Goal: Task Accomplishment & Management: Manage account settings

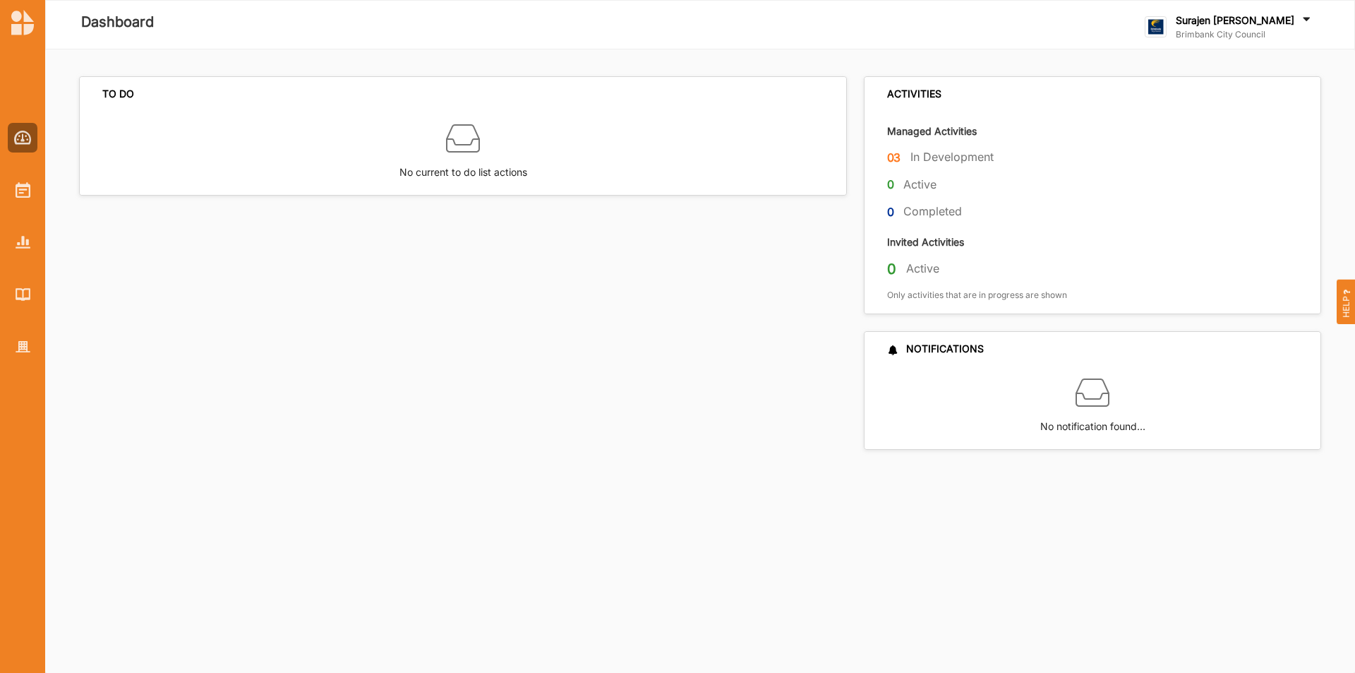
click at [32, 210] on div at bounding box center [22, 230] width 45 height 261
click at [32, 205] on div at bounding box center [22, 230] width 45 height 261
click at [30, 198] on div at bounding box center [23, 190] width 30 height 30
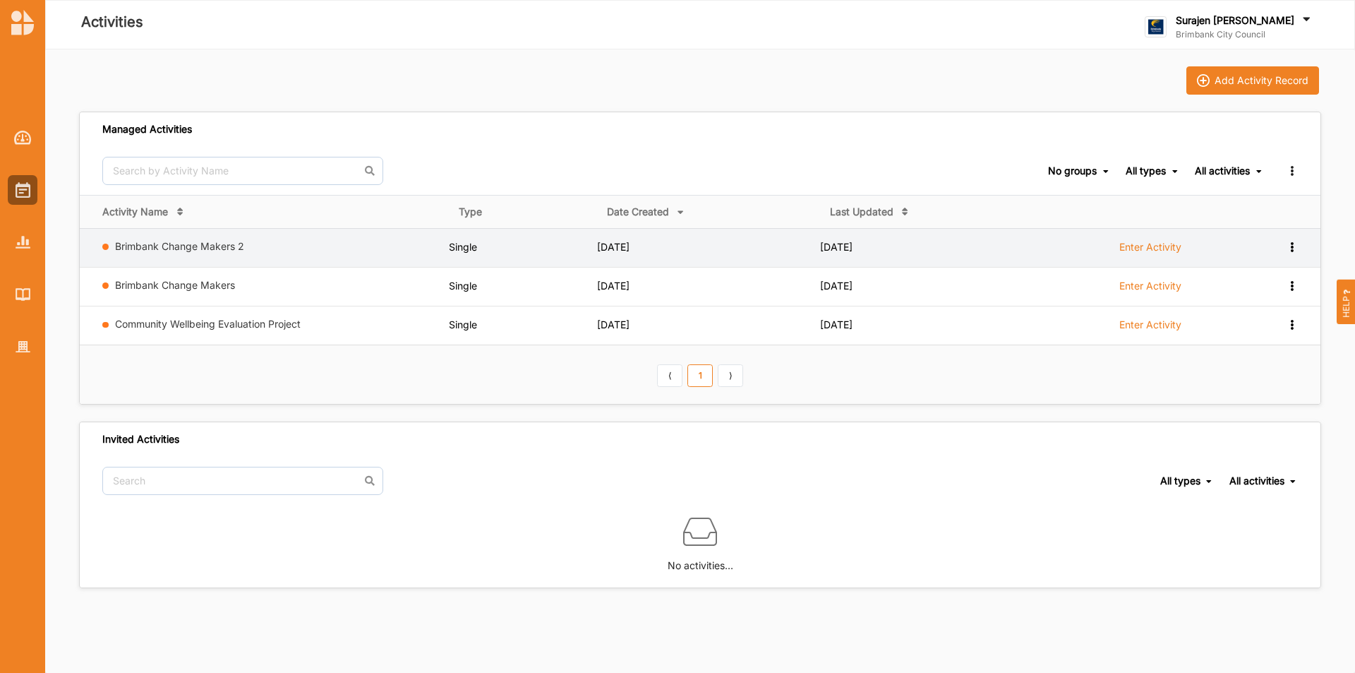
click at [1131, 249] on label "Enter Activity" at bounding box center [1150, 247] width 62 height 13
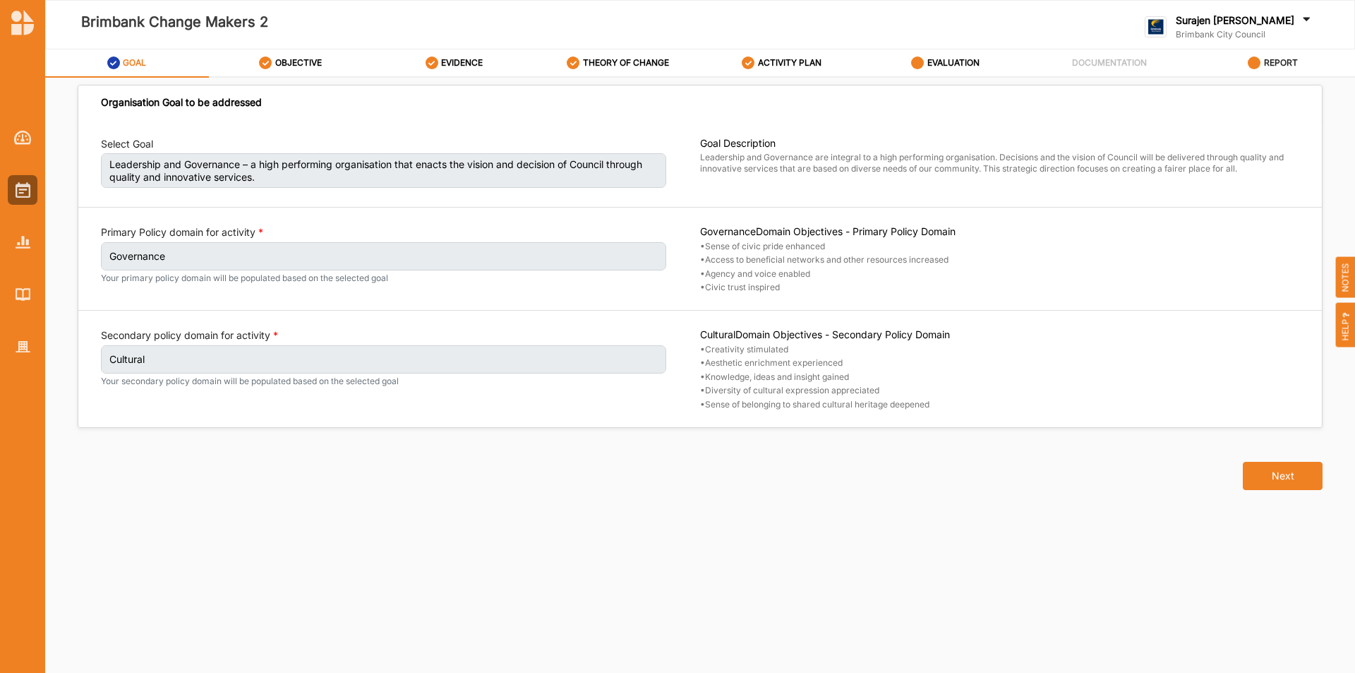
drag, startPoint x: 1284, startPoint y: 53, endPoint x: 1284, endPoint y: 64, distance: 10.6
click at [1284, 64] on div "REPORT" at bounding box center [1273, 62] width 50 height 25
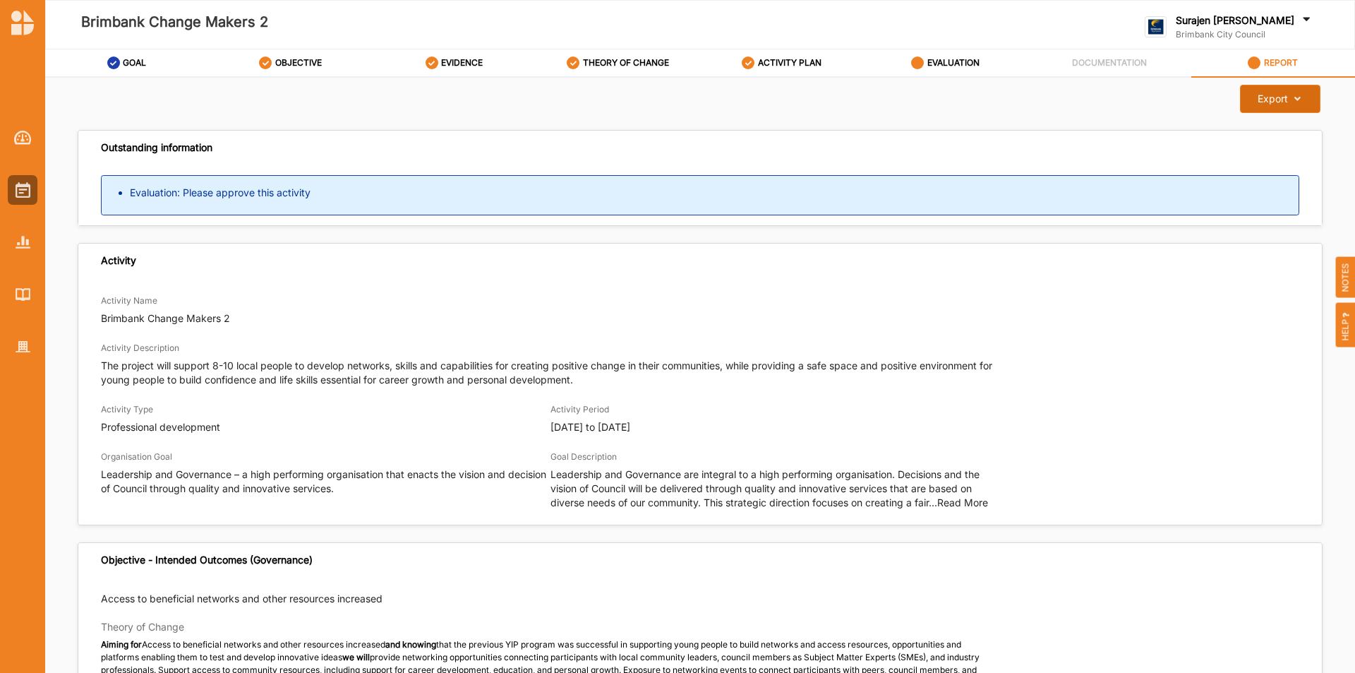
click at [1288, 96] on icon at bounding box center [1294, 99] width 12 height 10
click at [1296, 124] on label "Download Report" at bounding box center [1269, 128] width 80 height 10
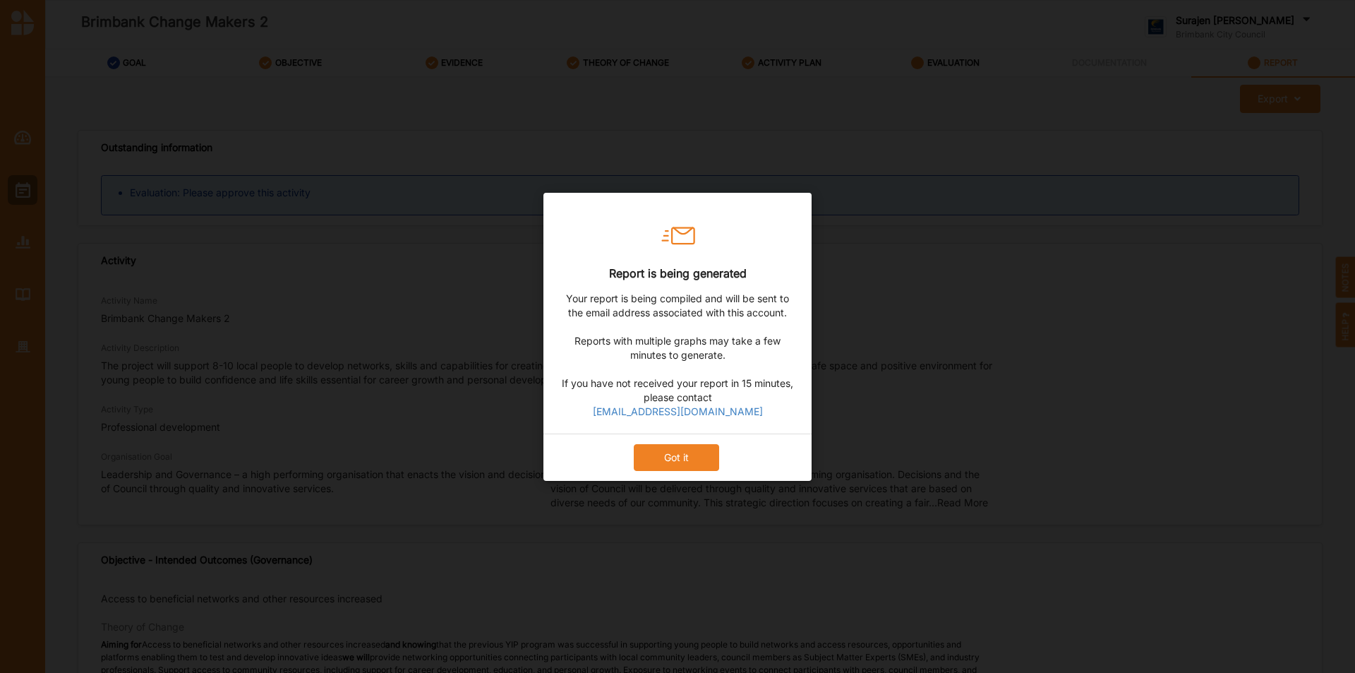
click at [646, 451] on button "Got it" at bounding box center [676, 456] width 85 height 27
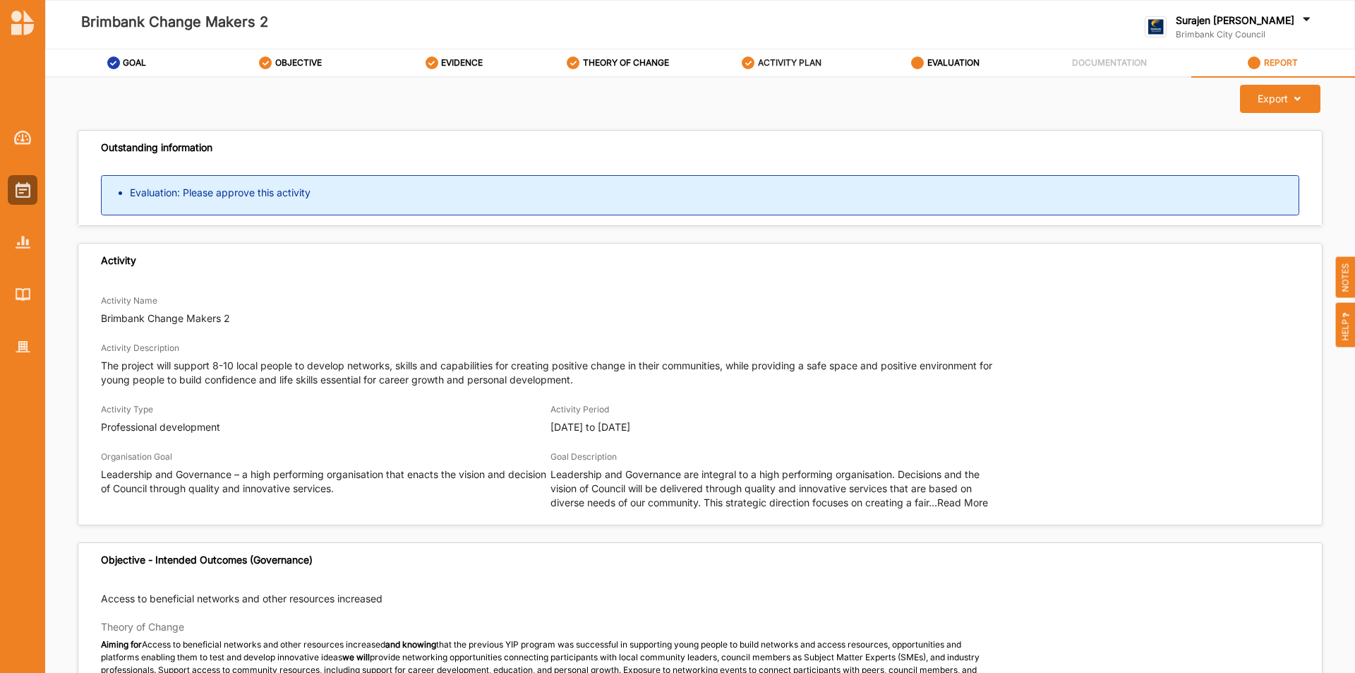
click at [764, 65] on label "ACTIVITY PLAN" at bounding box center [790, 62] width 64 height 11
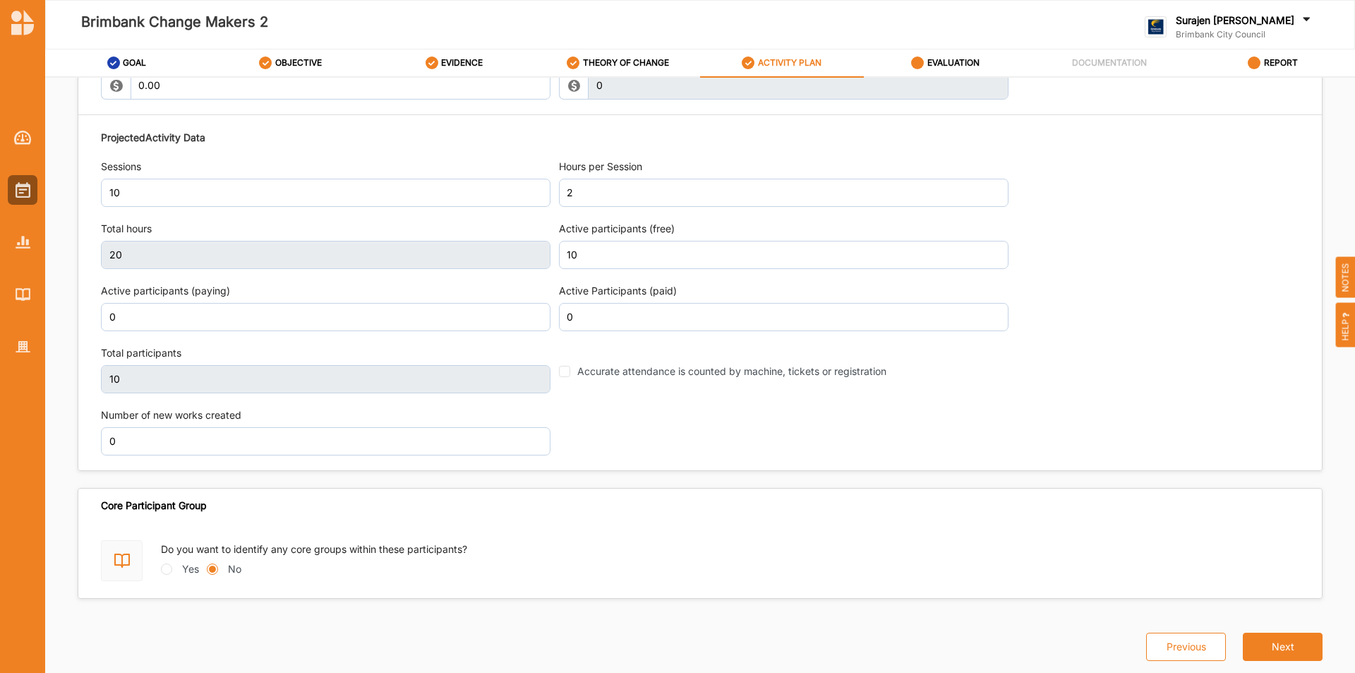
scroll to position [1466, 0]
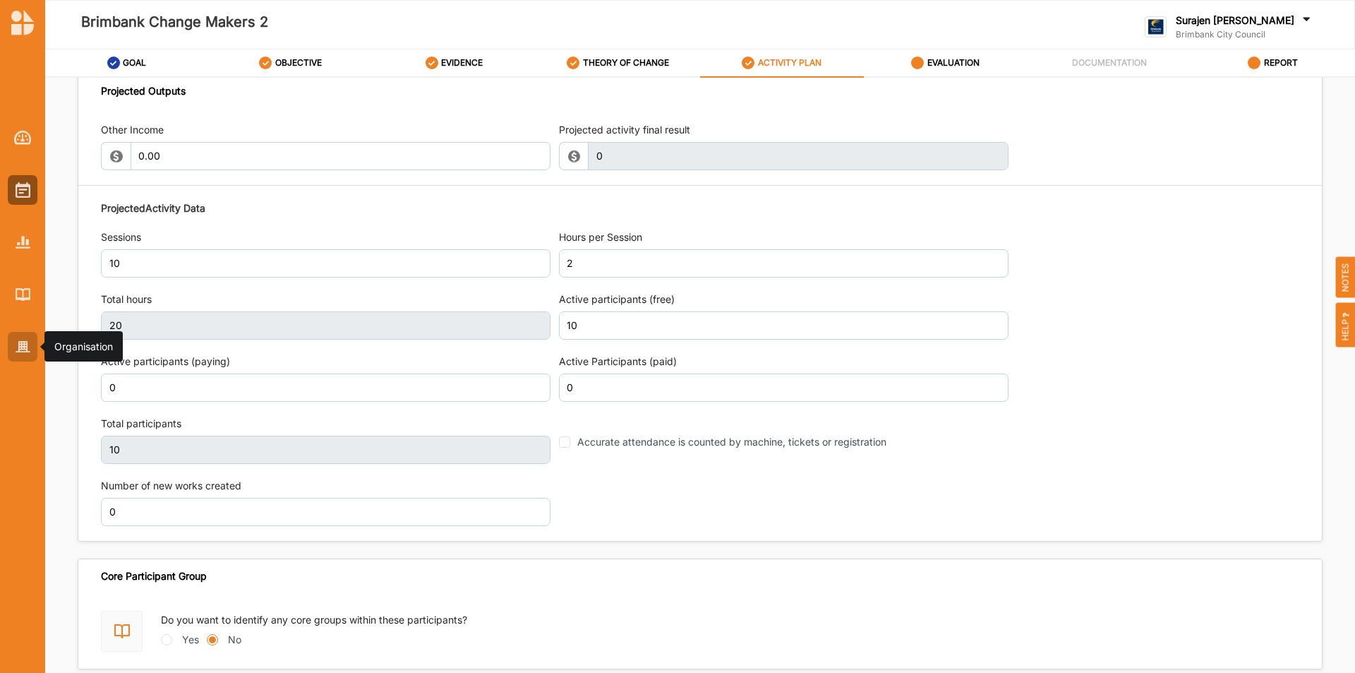
click at [24, 335] on div at bounding box center [23, 347] width 30 height 30
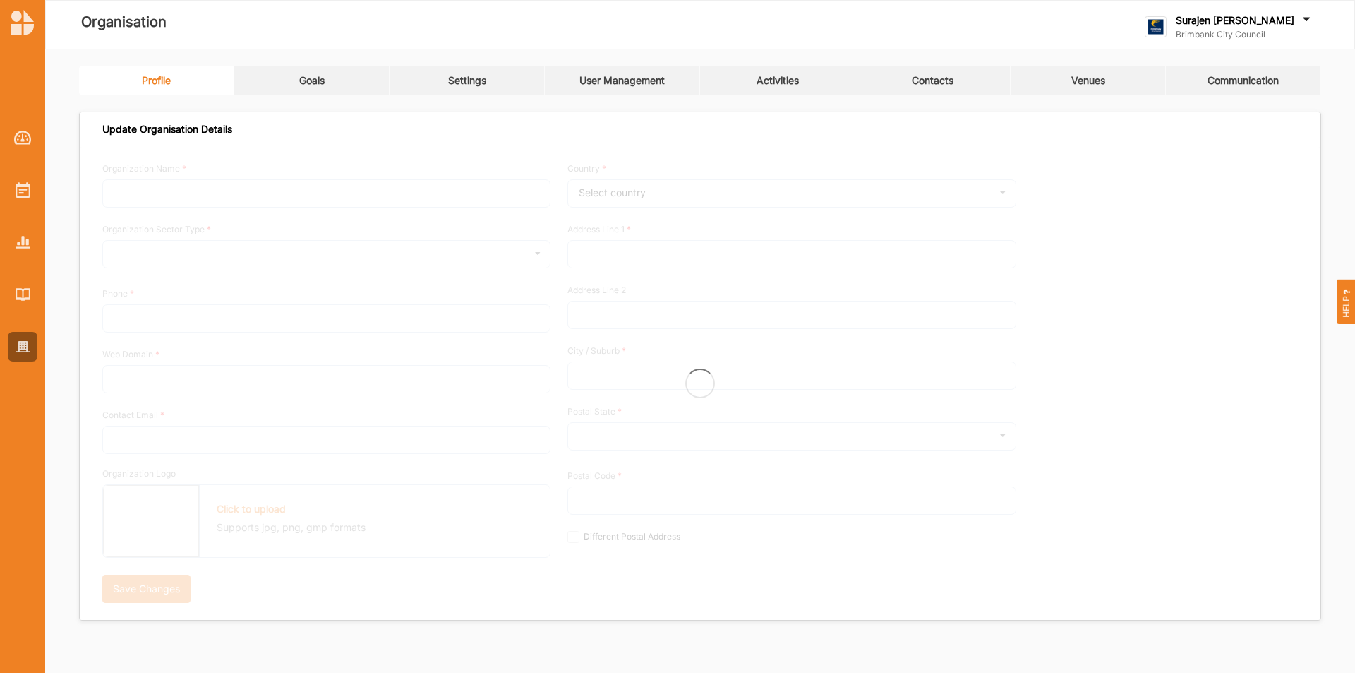
type input "Brimbank City Council"
type input "[PHONE_NUMBER]"
type input "[DOMAIN_NAME]"
type input "[EMAIL_ADDRESS][DOMAIN_NAME]"
type input "[STREET_ADDRESS]"
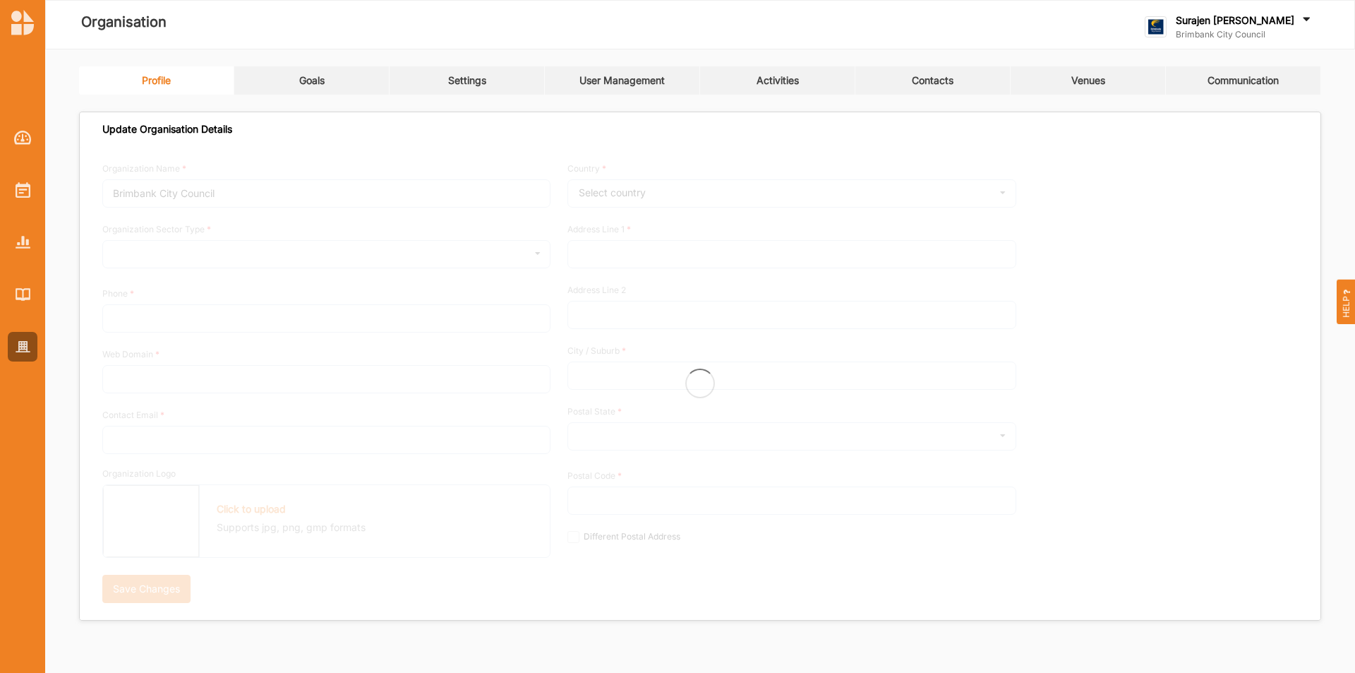
type input "Sunshine"
type input "3020"
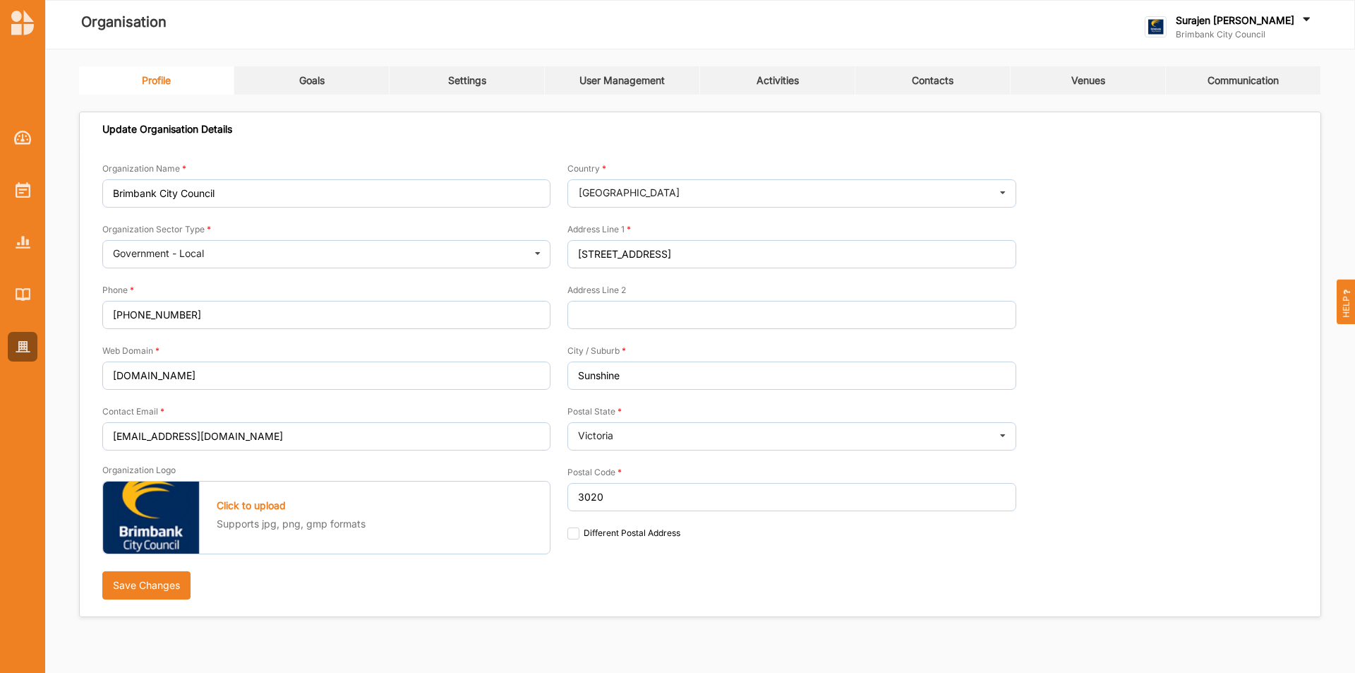
click at [784, 92] on link "Activities" at bounding box center [777, 80] width 155 height 28
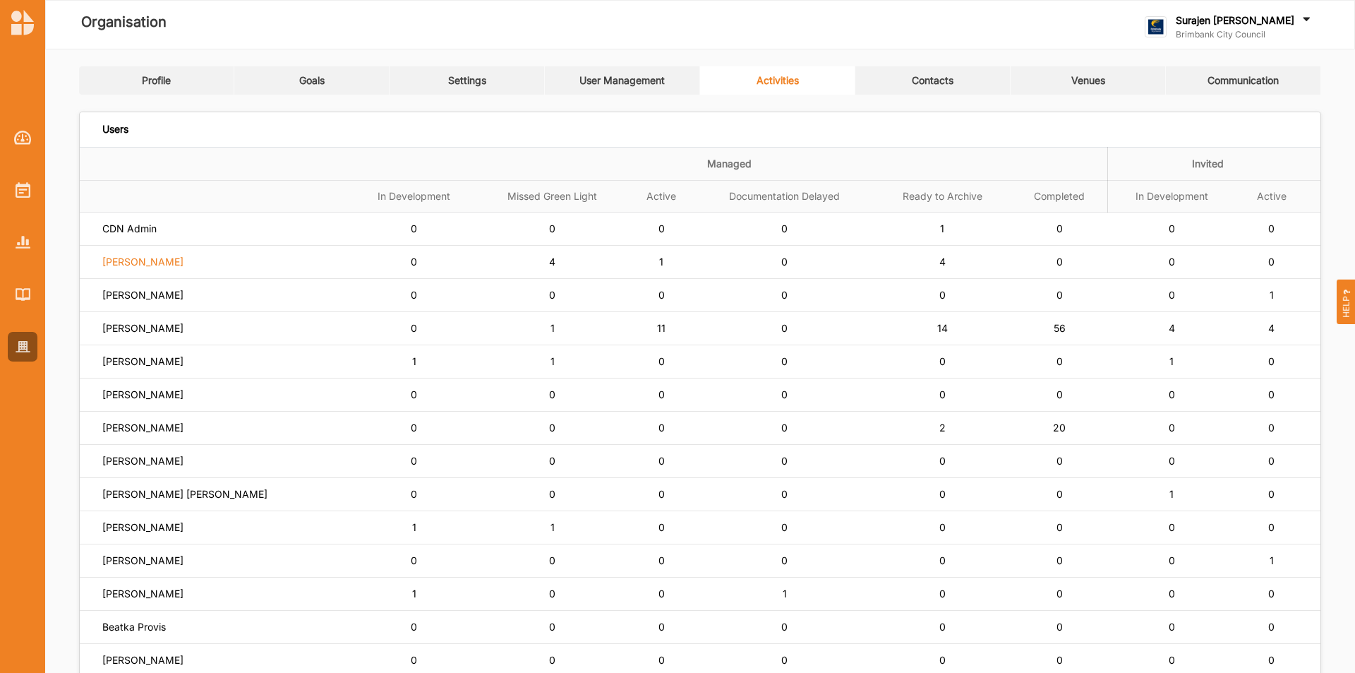
click at [107, 235] on label "[PERSON_NAME]" at bounding box center [129, 228] width 54 height 13
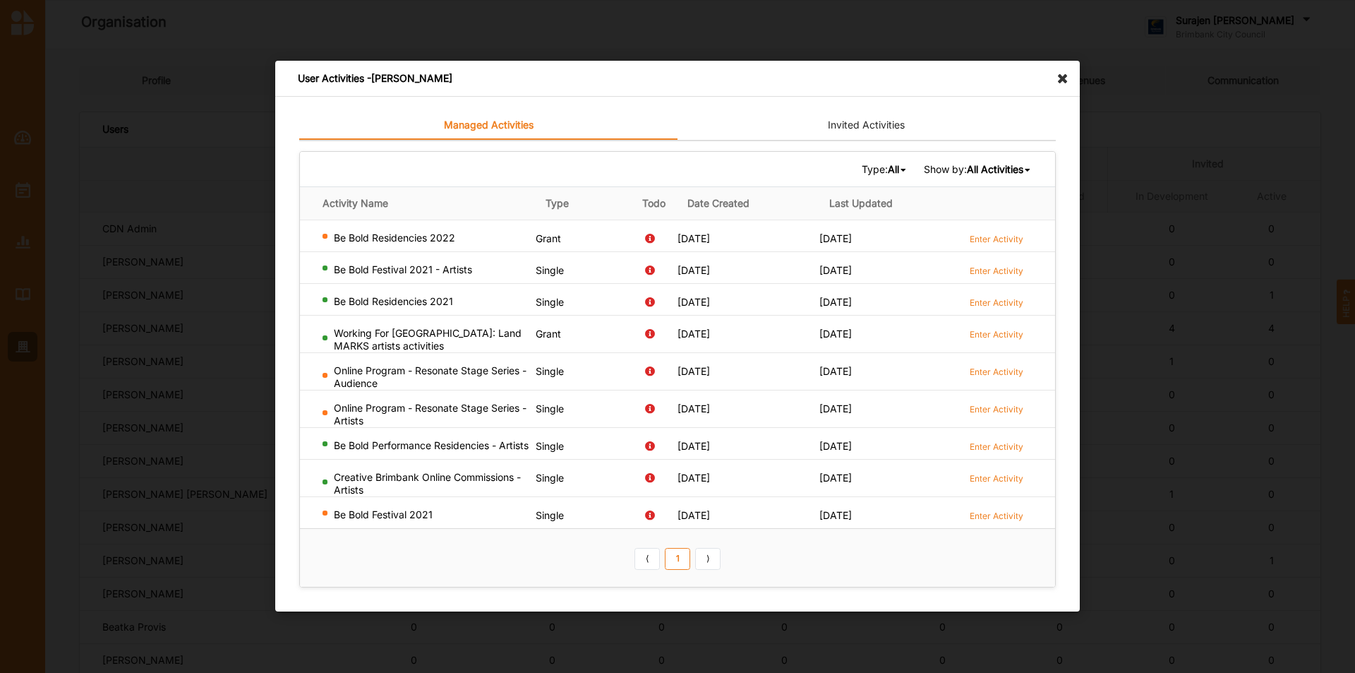
click at [1064, 72] on icon at bounding box center [1066, 72] width 23 height 23
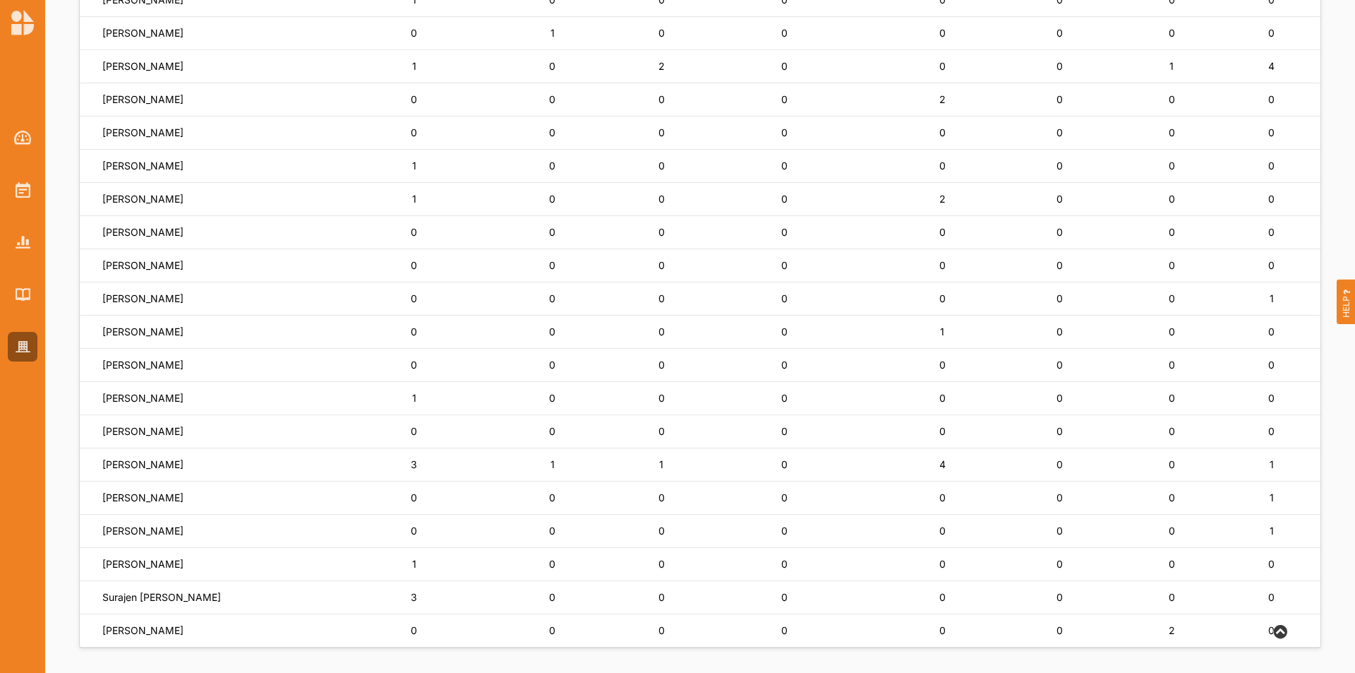
scroll to position [763, 0]
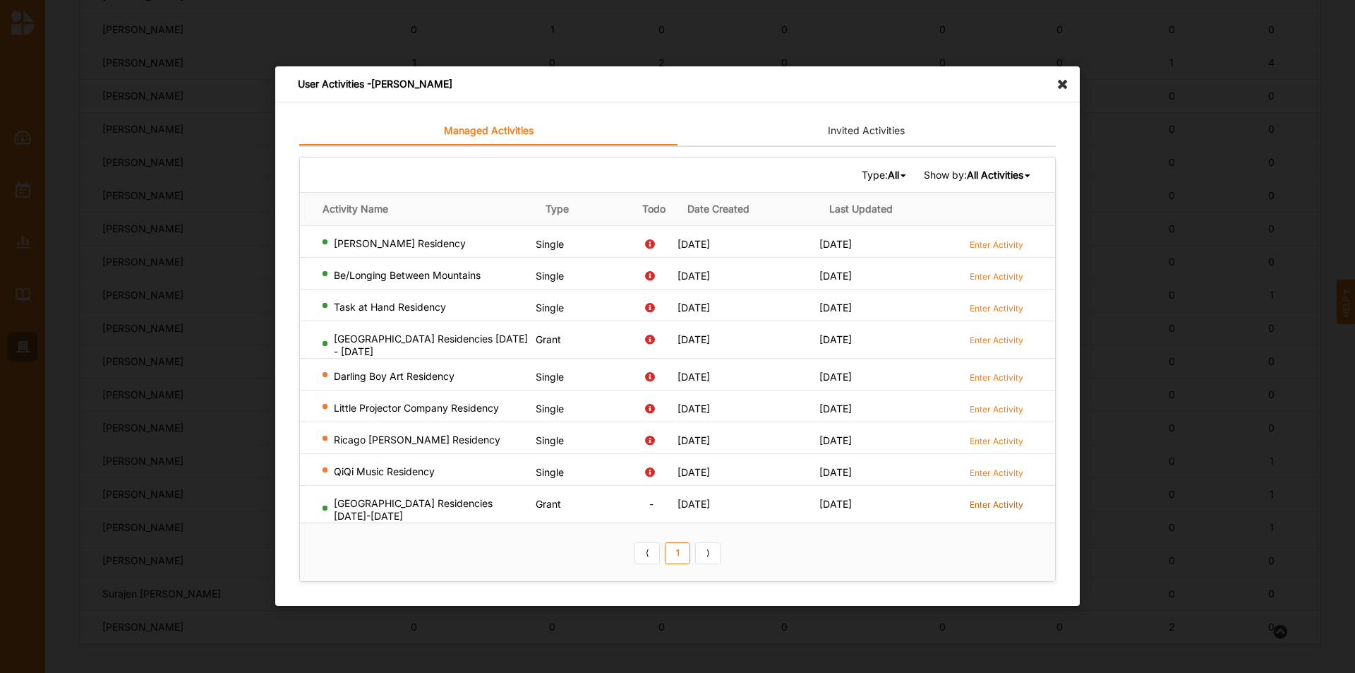
click at [998, 507] on label "Enter Activity" at bounding box center [997, 504] width 54 height 12
click at [995, 342] on label "Enter Activity" at bounding box center [997, 340] width 54 height 12
click at [1062, 89] on icon at bounding box center [1066, 77] width 23 height 23
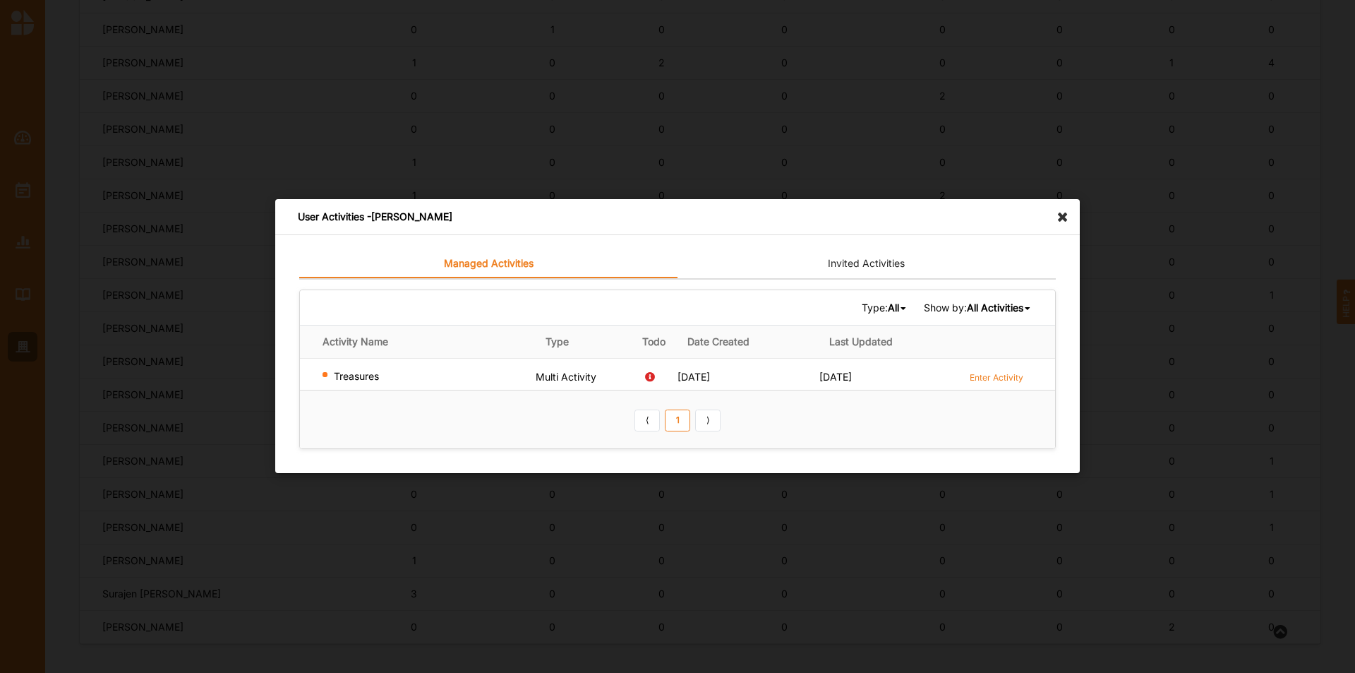
click at [1068, 213] on icon at bounding box center [1066, 210] width 23 height 23
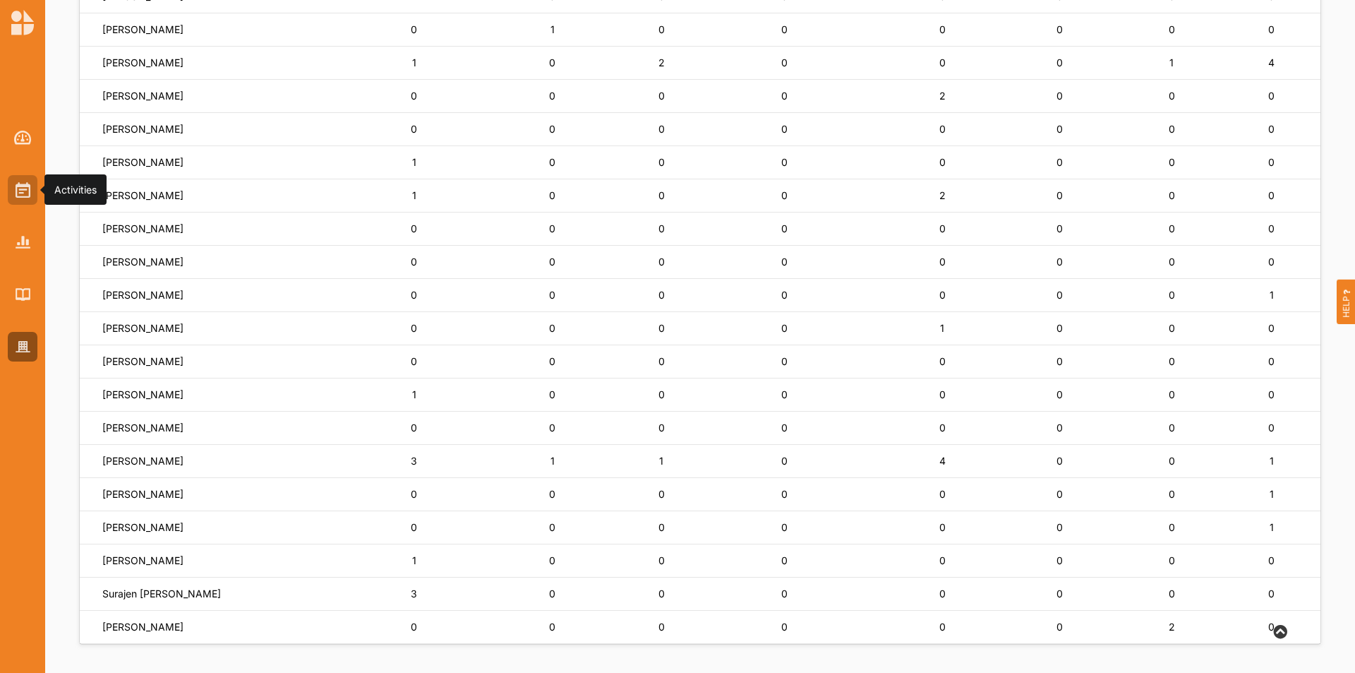
click at [11, 189] on div at bounding box center [23, 190] width 30 height 30
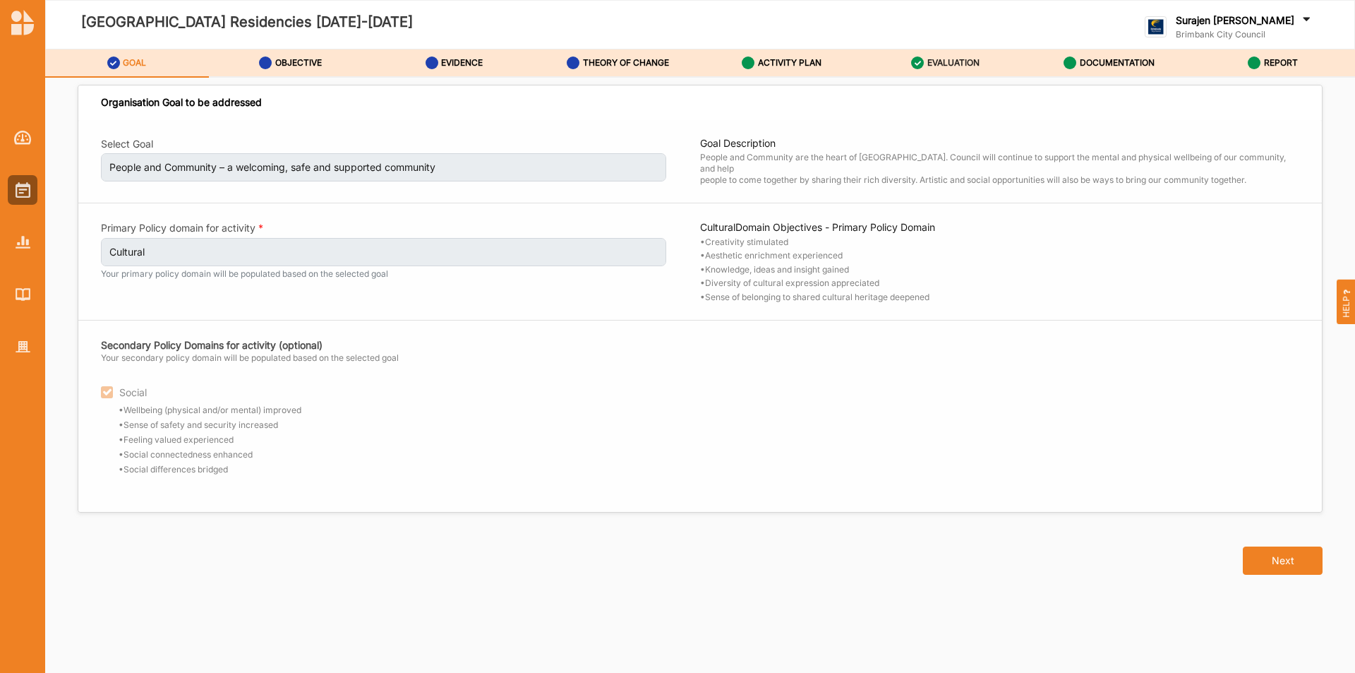
click at [923, 57] on div "EVALUATION" at bounding box center [945, 62] width 68 height 25
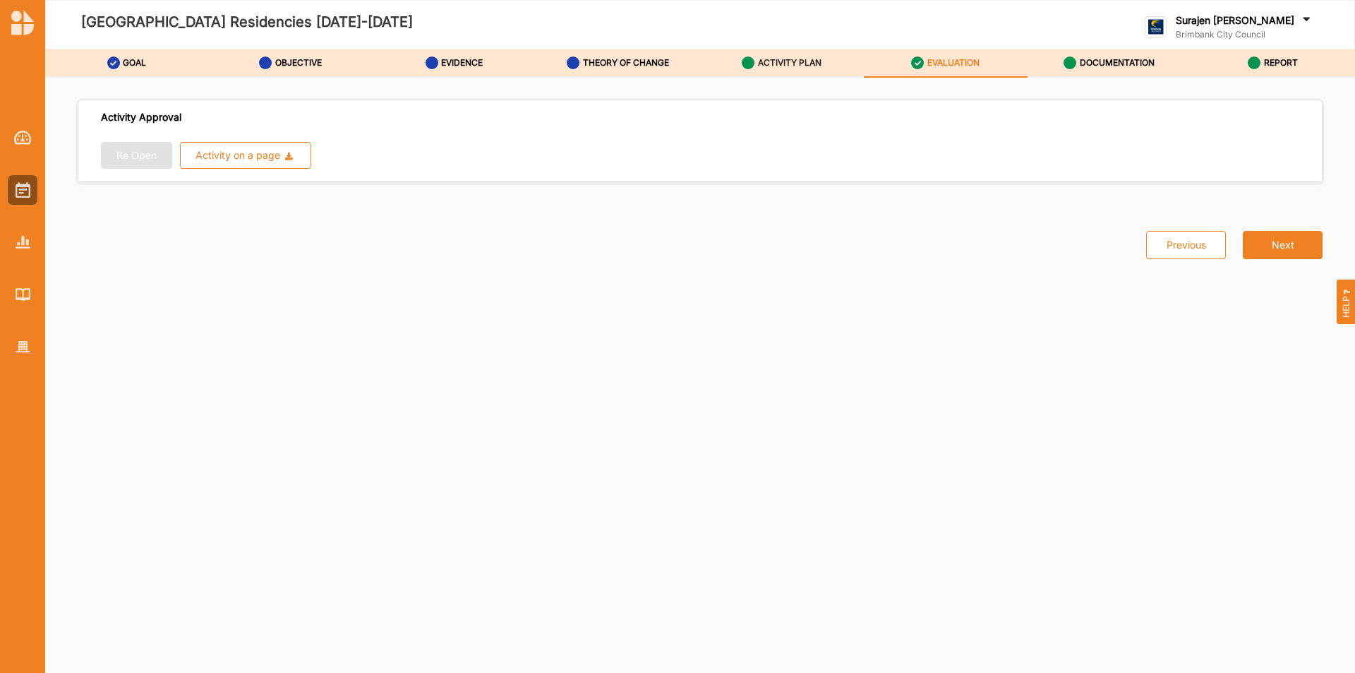
click at [780, 60] on label "ACTIVITY PLAN" at bounding box center [790, 62] width 64 height 11
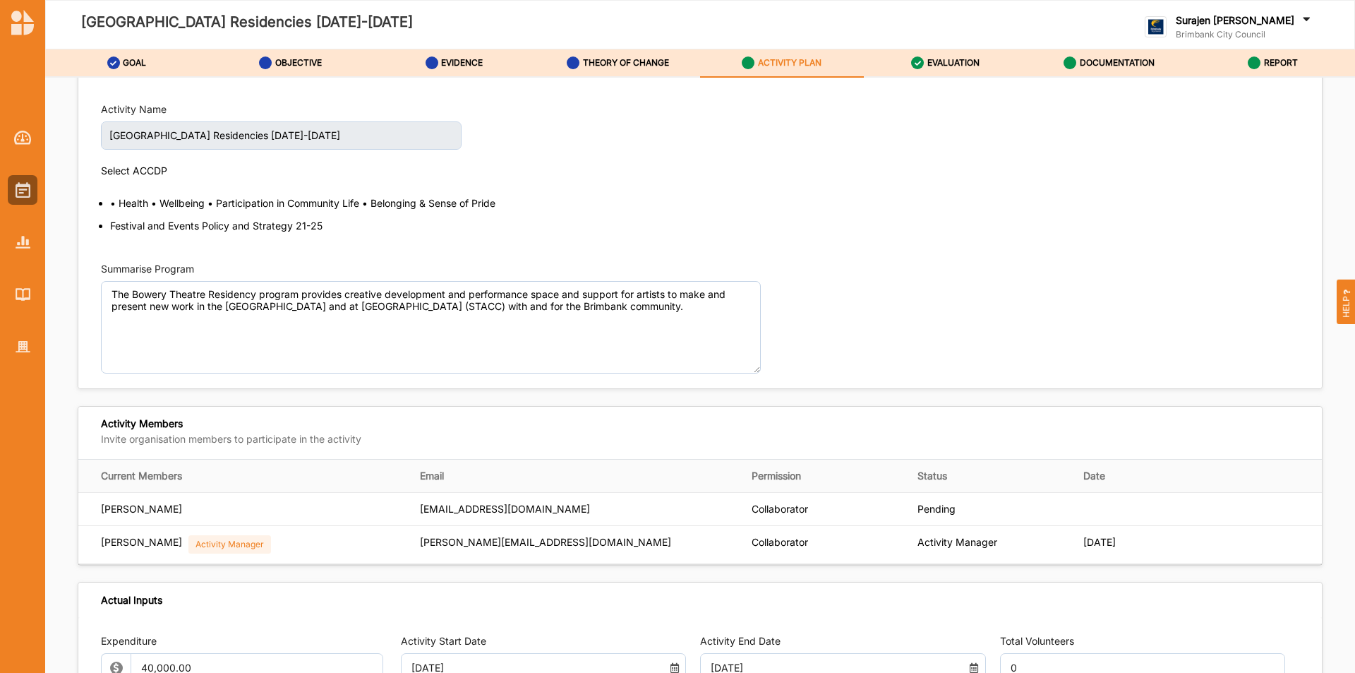
scroll to position [244, 0]
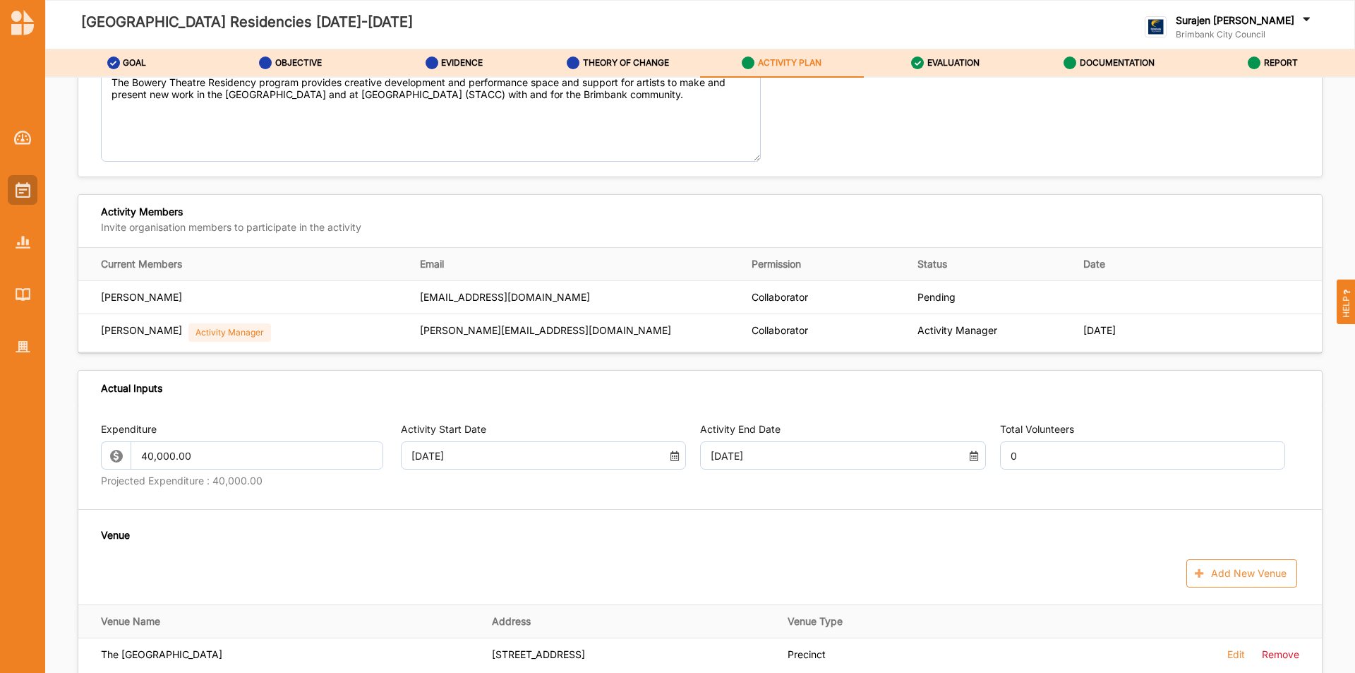
click at [19, 177] on div at bounding box center [23, 190] width 30 height 30
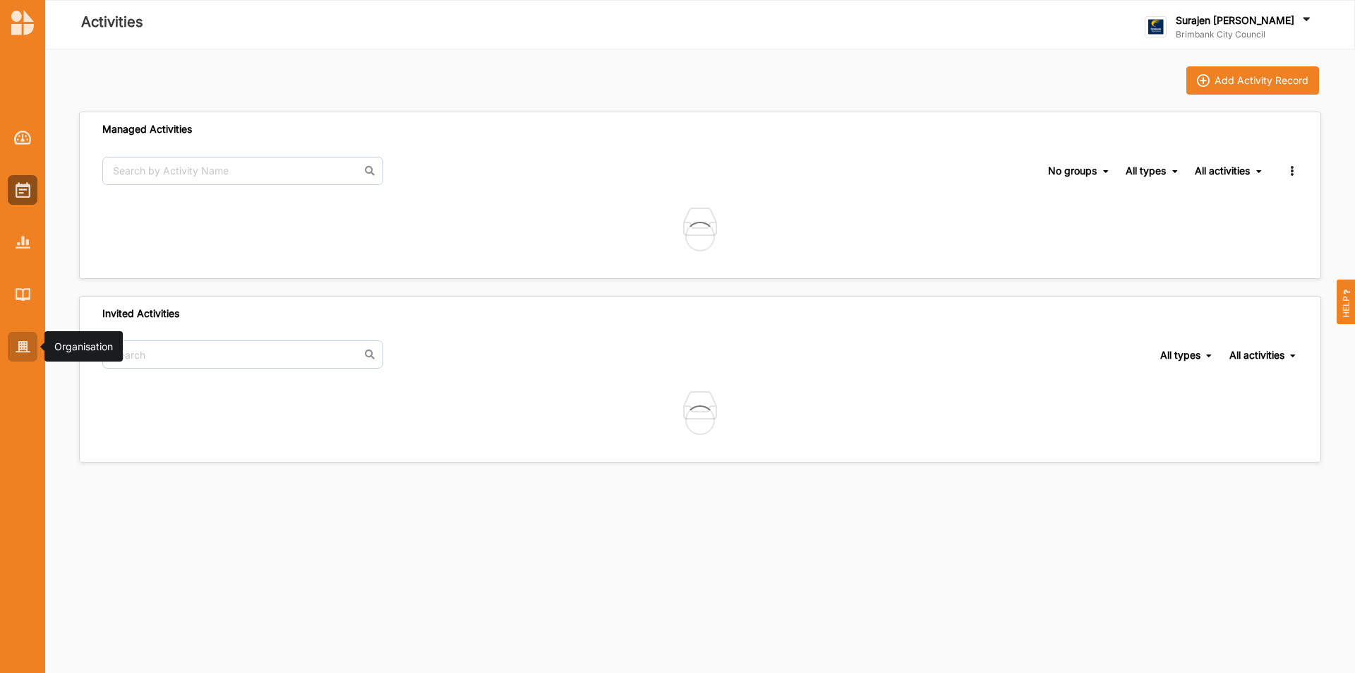
click at [35, 349] on div at bounding box center [23, 347] width 30 height 30
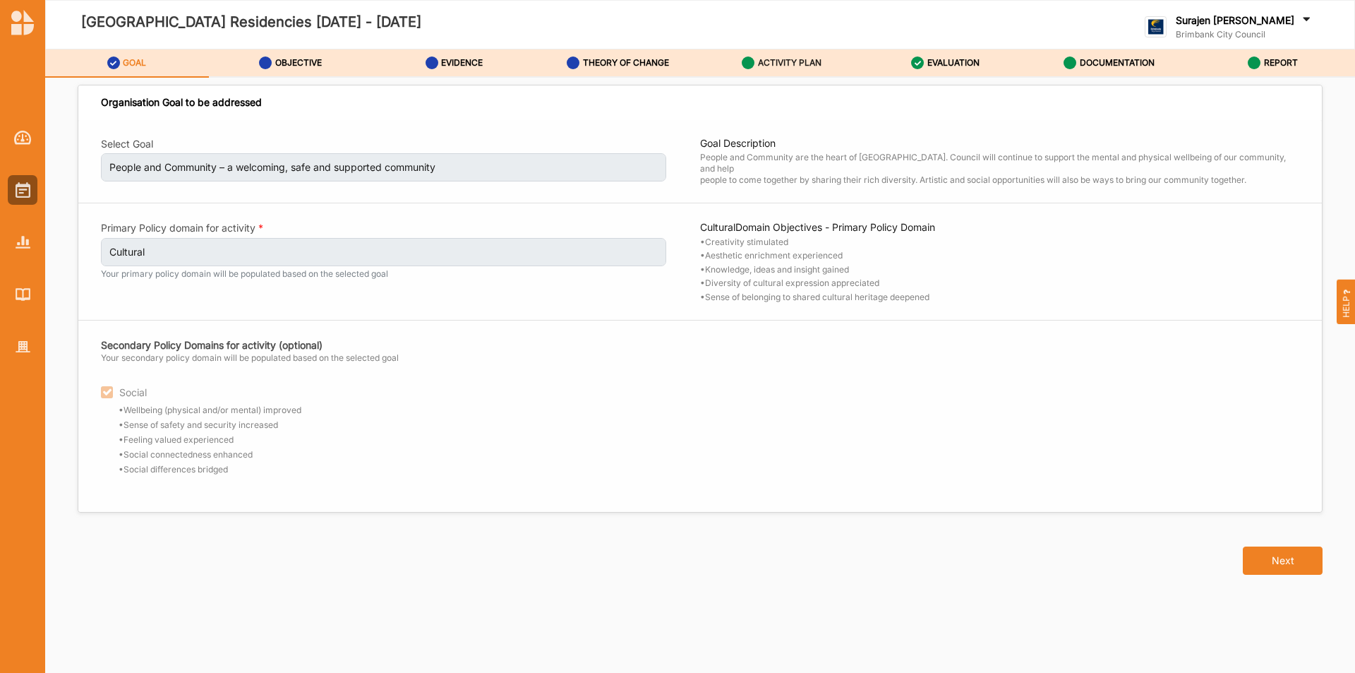
click at [795, 59] on label "ACTIVITY PLAN" at bounding box center [790, 62] width 64 height 11
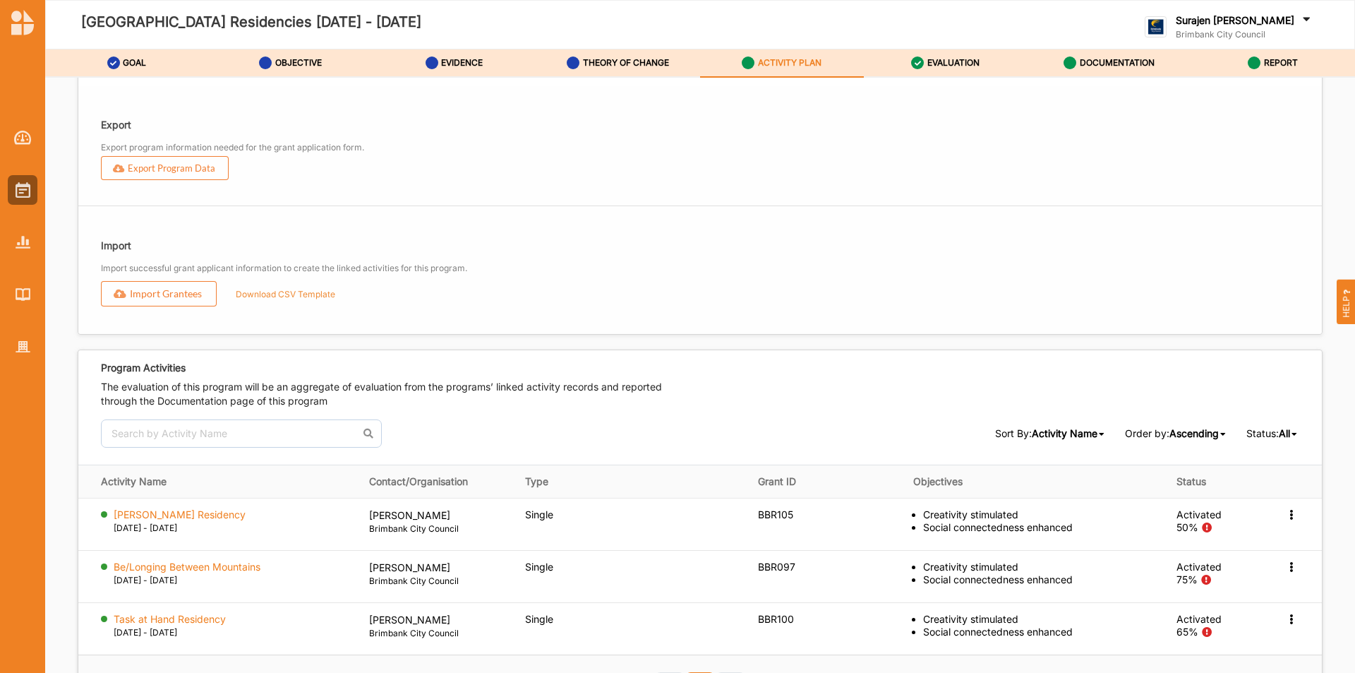
scroll to position [1694, 0]
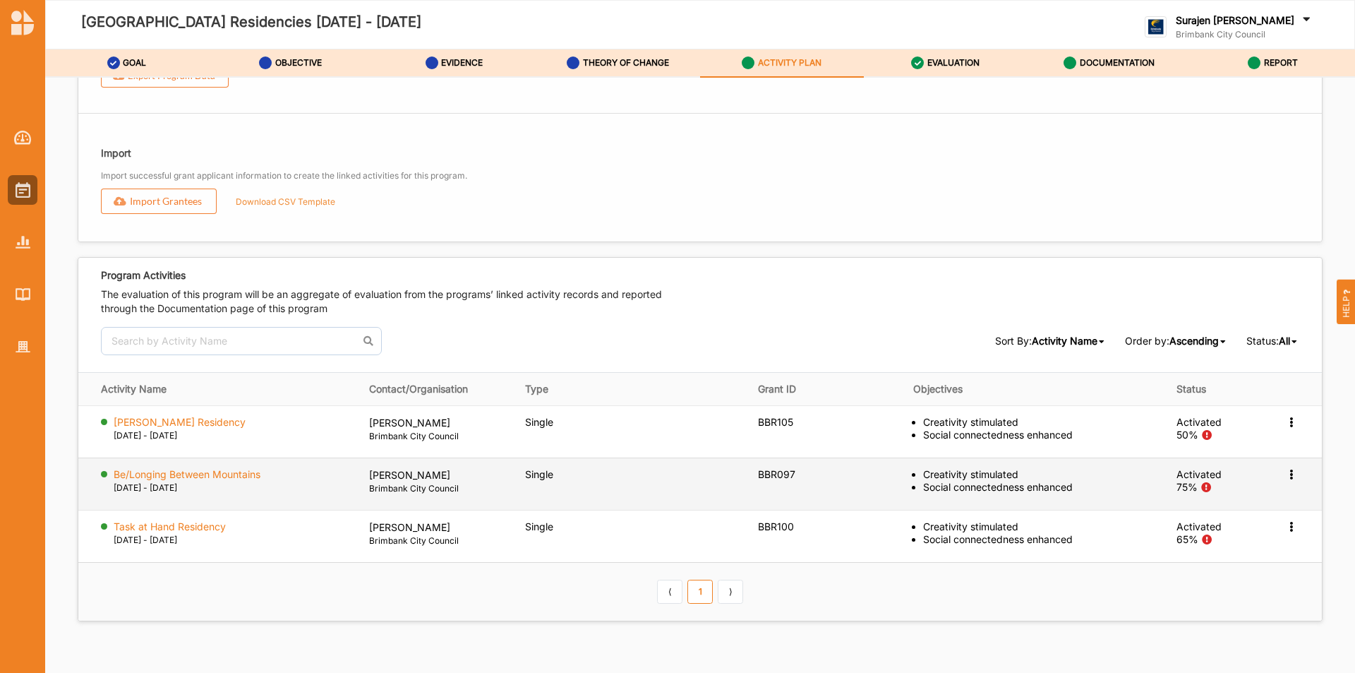
click at [1285, 426] on icon at bounding box center [1291, 421] width 12 height 10
click at [1164, 501] on label "View Report" at bounding box center [1185, 499] width 56 height 13
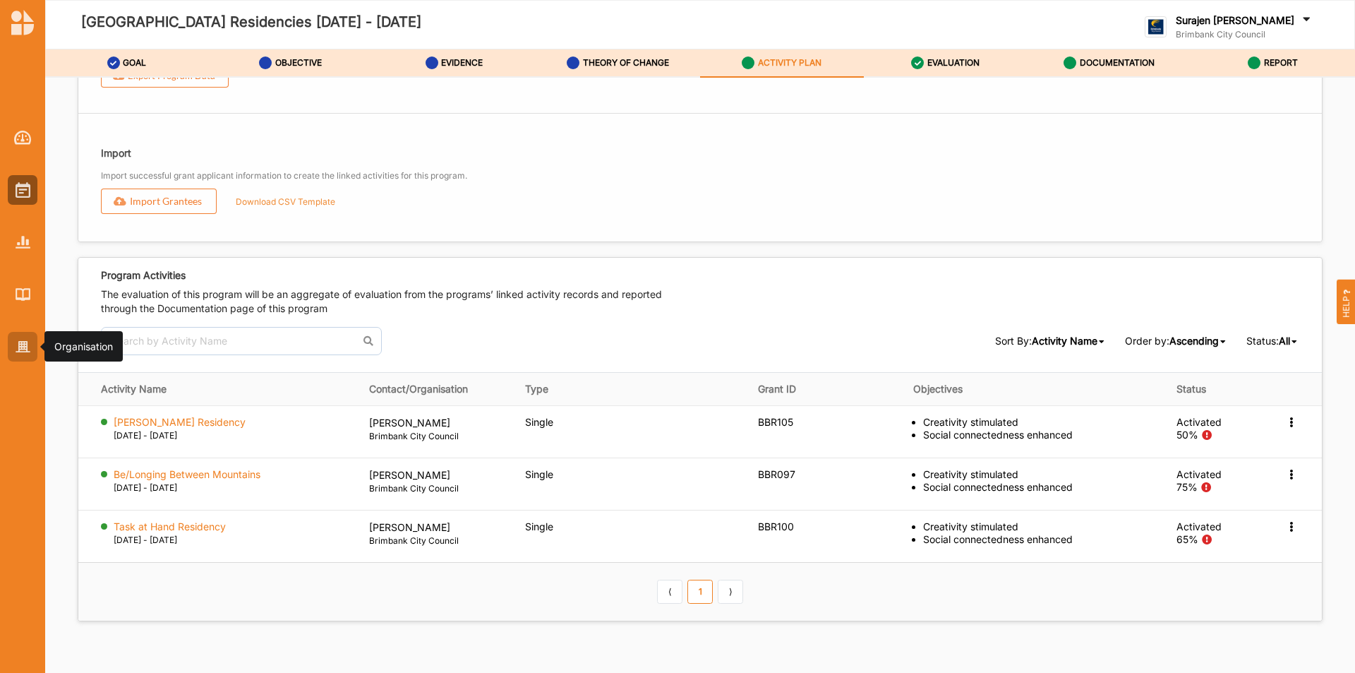
click at [30, 349] on div at bounding box center [23, 347] width 30 height 30
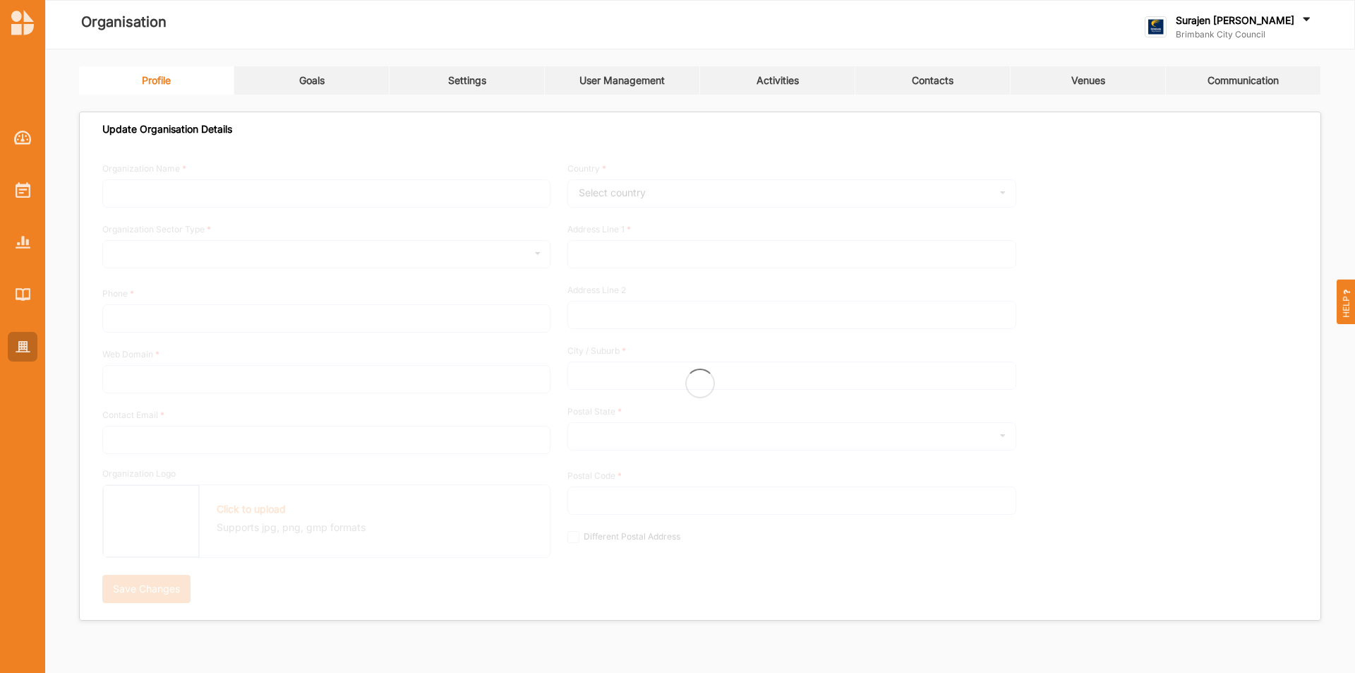
type input "Brimbank City Council"
type input "[PHONE_NUMBER]"
type input "[DOMAIN_NAME]"
type input "[EMAIL_ADDRESS][DOMAIN_NAME]"
type input "[STREET_ADDRESS]"
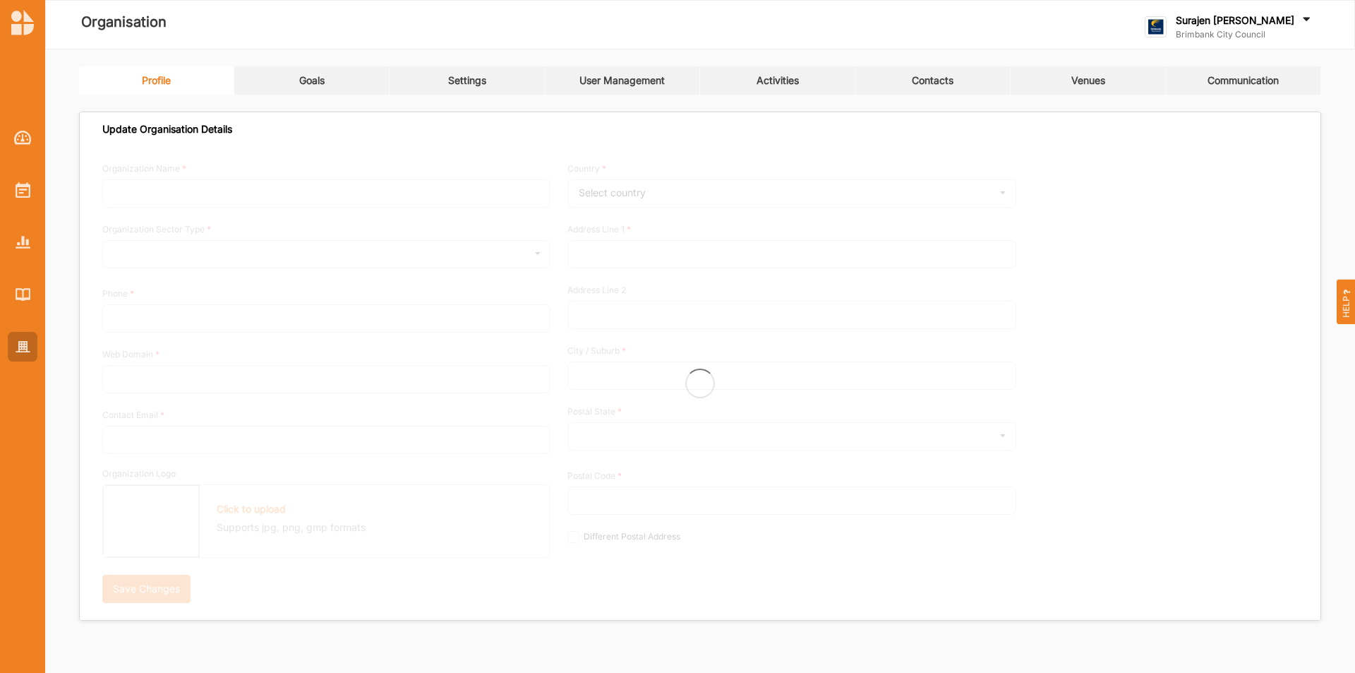
type input "Sunshine"
type input "3020"
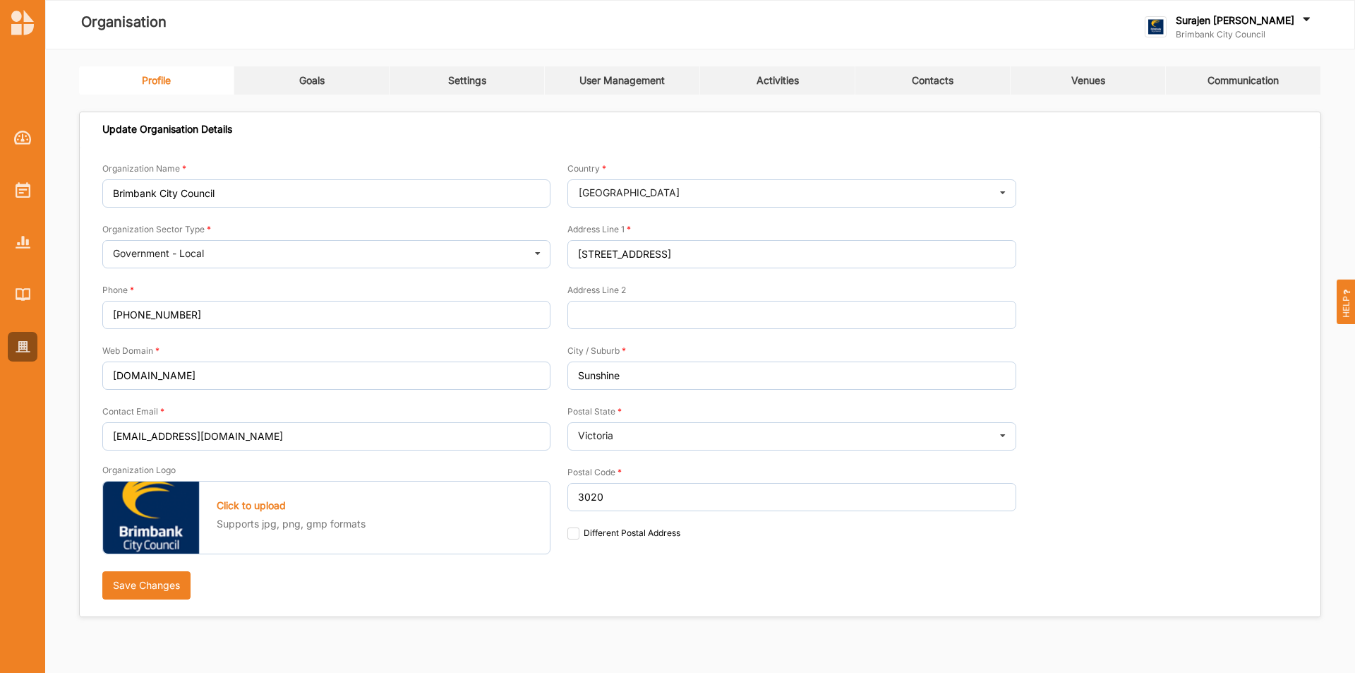
click at [778, 90] on link "Activities" at bounding box center [777, 80] width 155 height 28
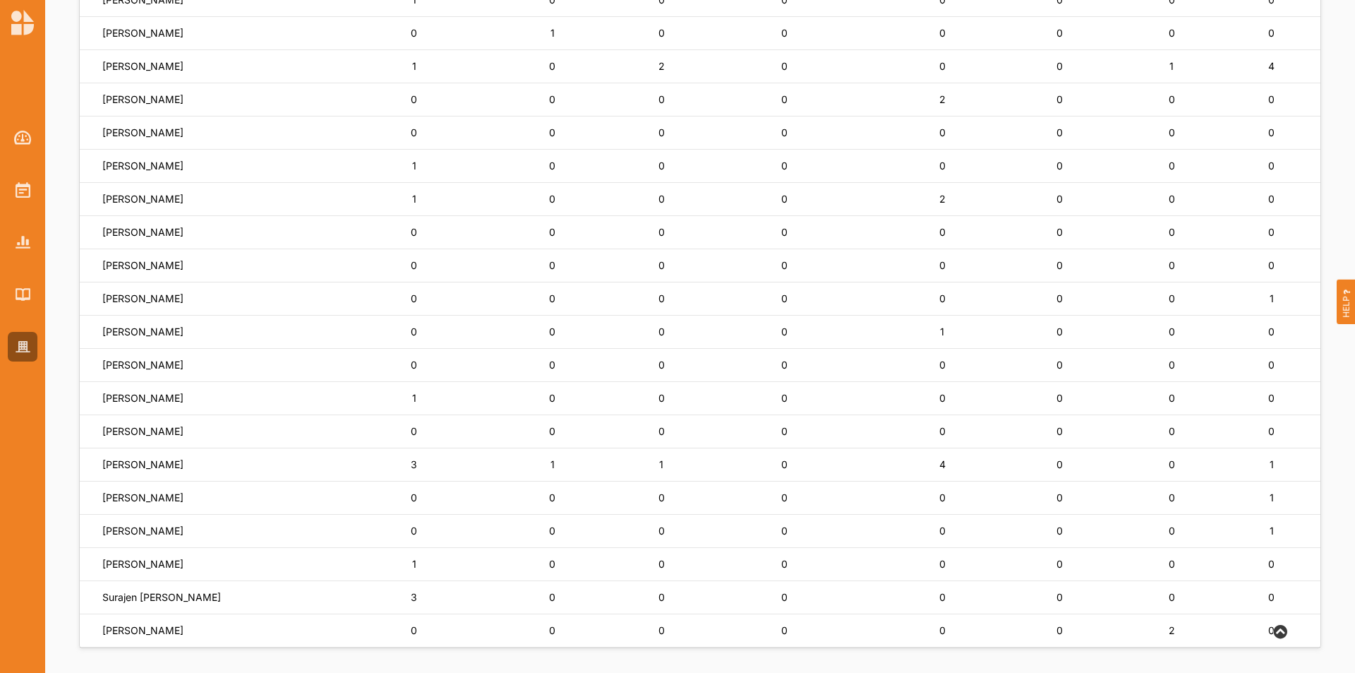
scroll to position [763, 0]
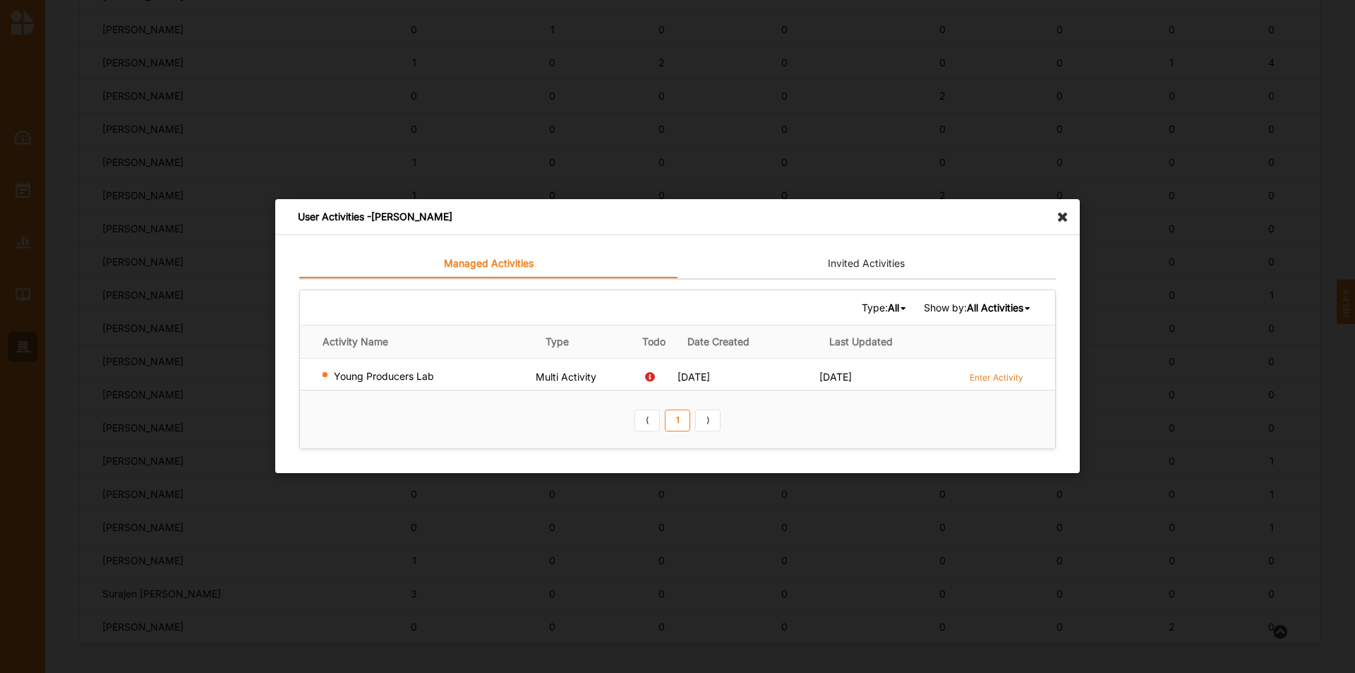
click at [1056, 211] on icon at bounding box center [1066, 210] width 23 height 23
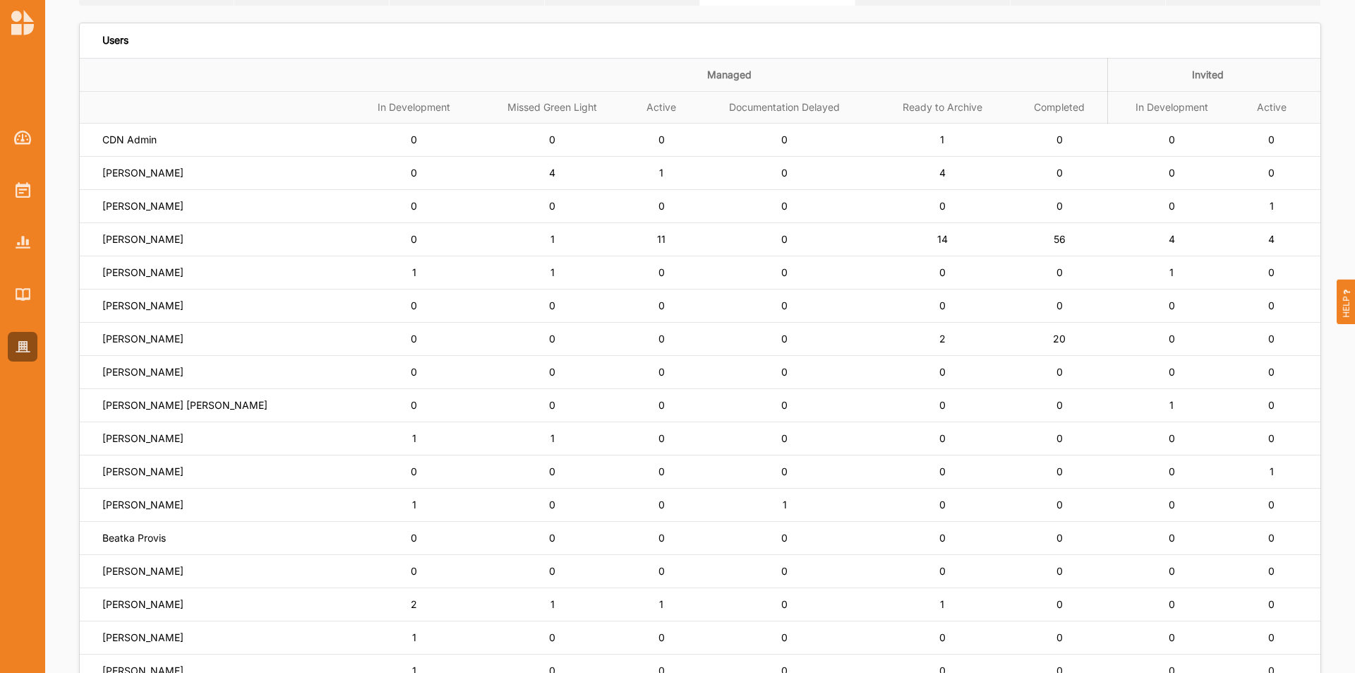
scroll to position [0, 0]
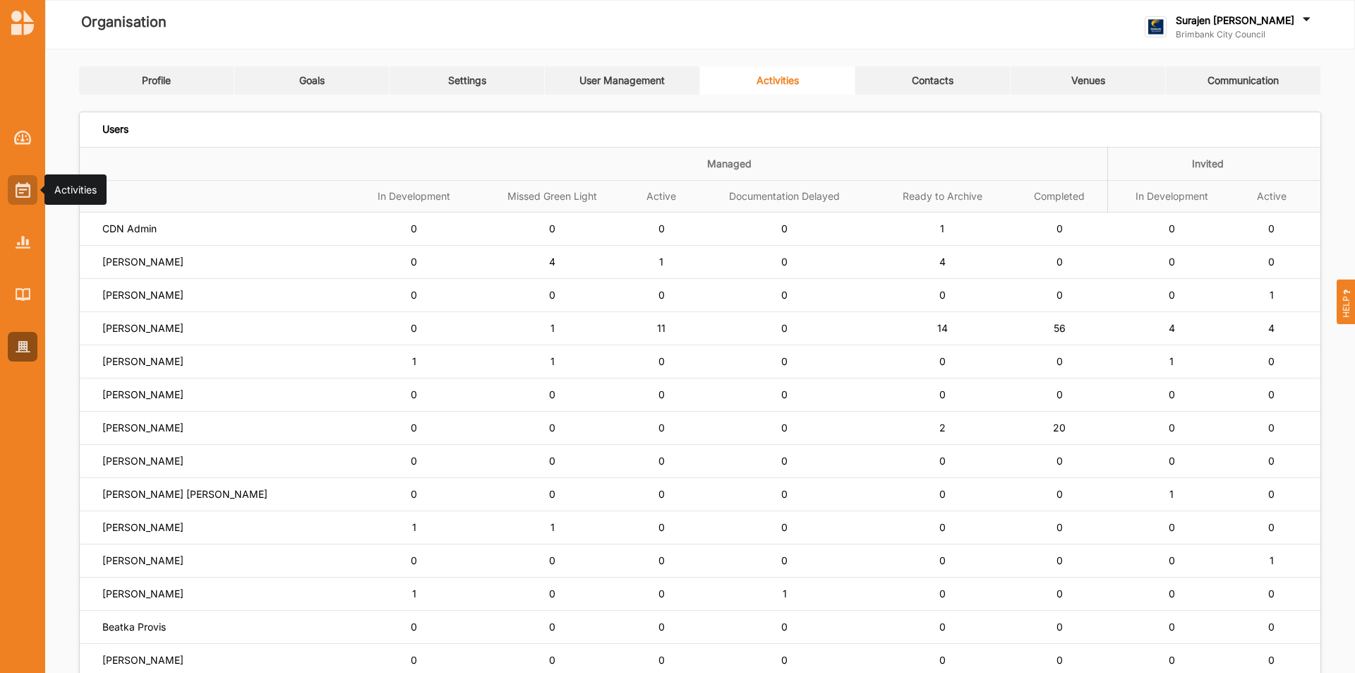
click at [22, 195] on img at bounding box center [23, 190] width 15 height 16
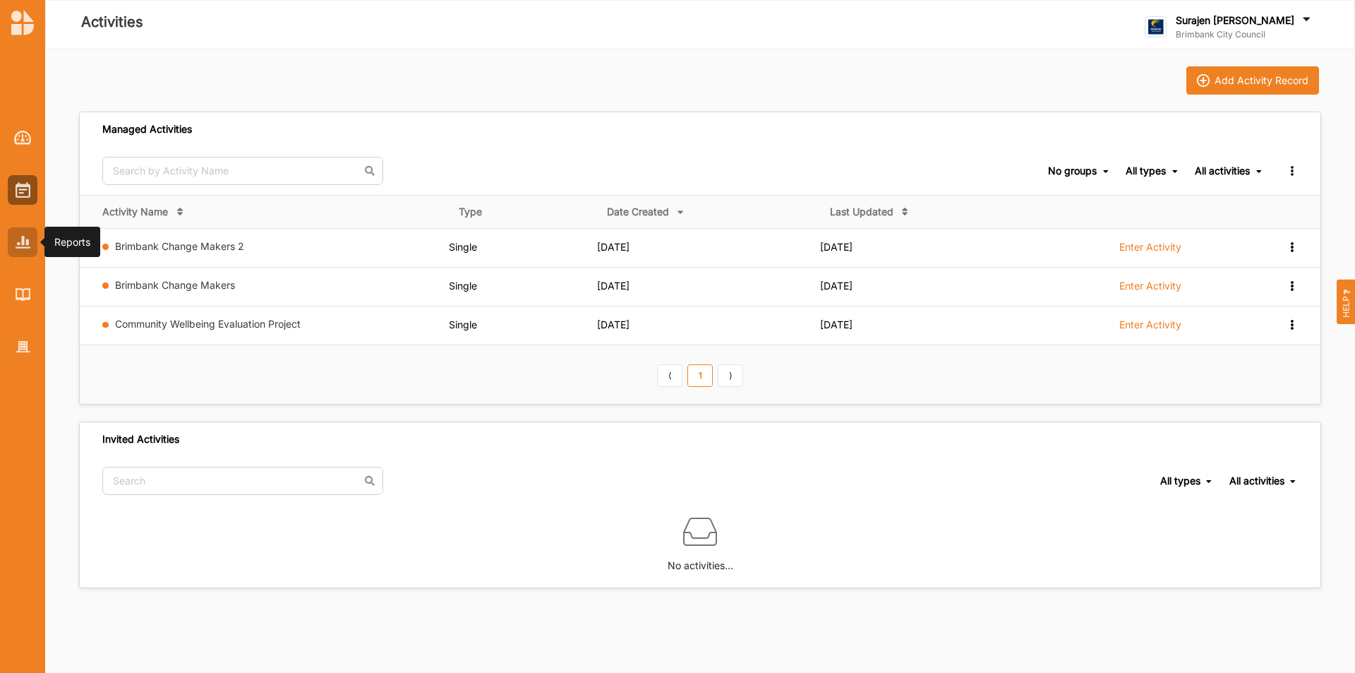
click at [36, 244] on div at bounding box center [23, 242] width 30 height 30
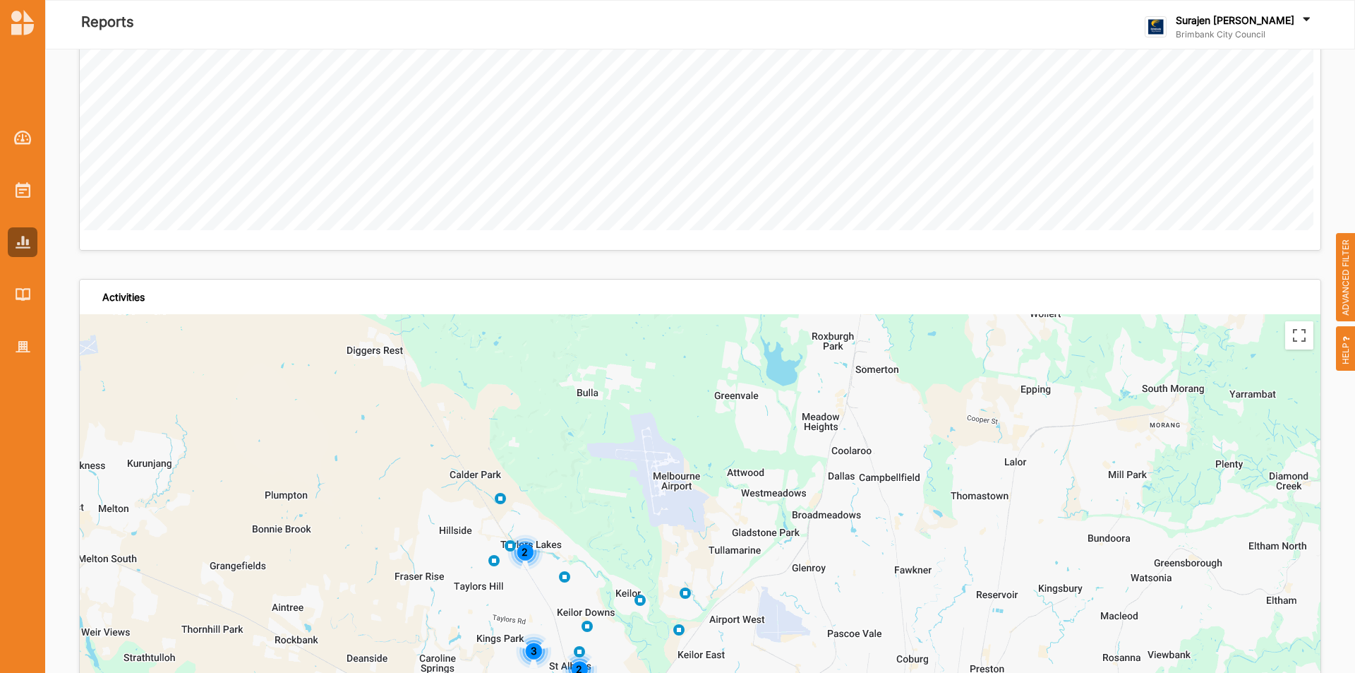
scroll to position [3317, 0]
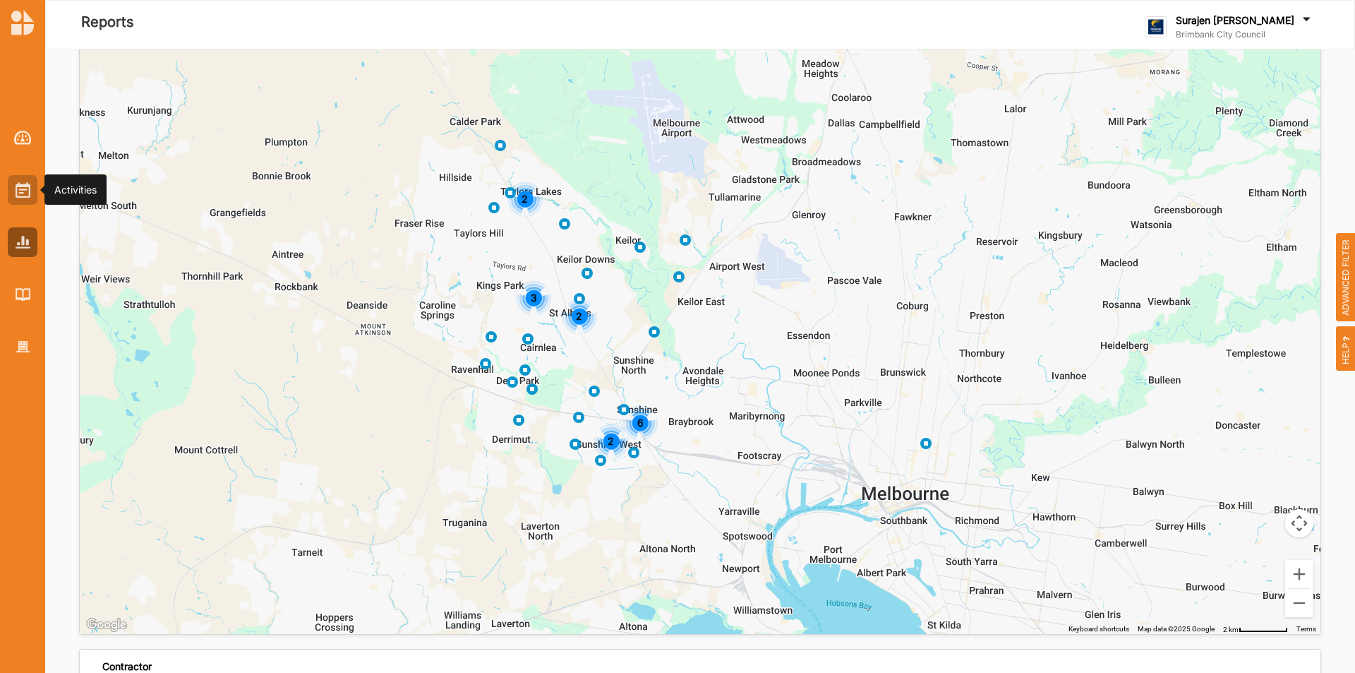
click at [18, 180] on div at bounding box center [23, 190] width 30 height 30
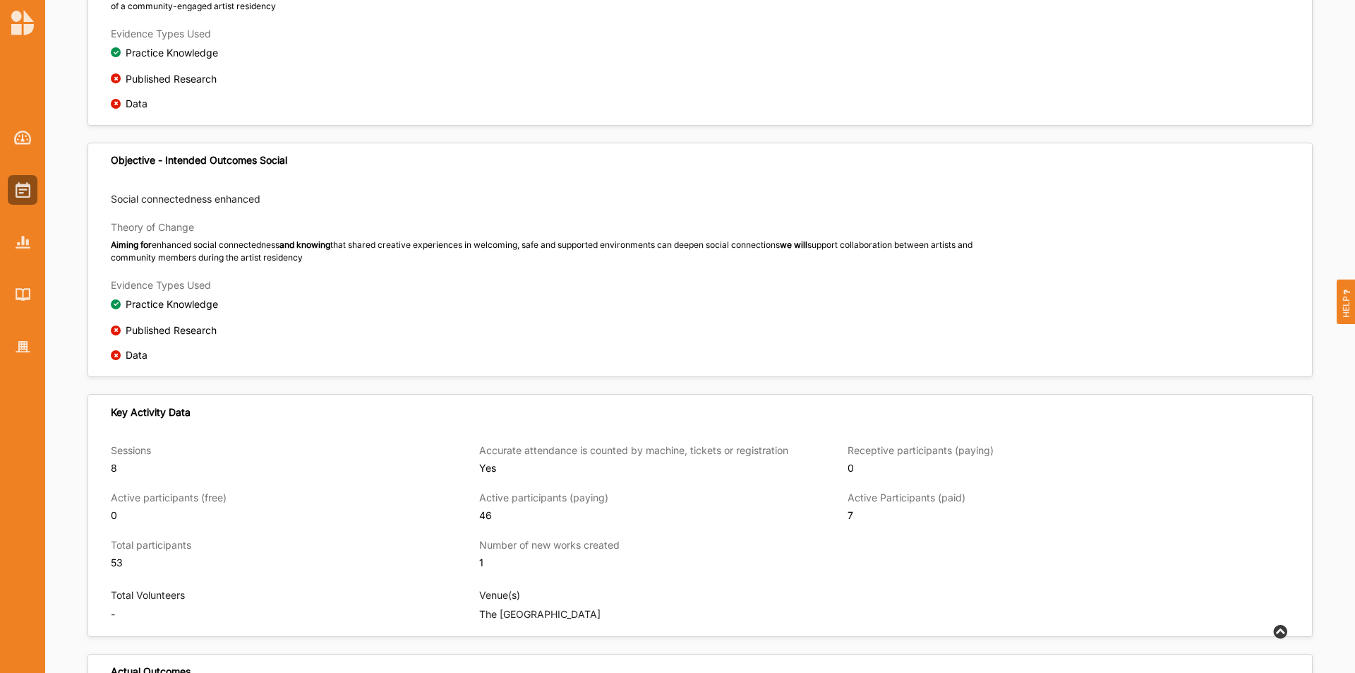
scroll to position [644, 0]
